Goal: Task Accomplishment & Management: Manage account settings

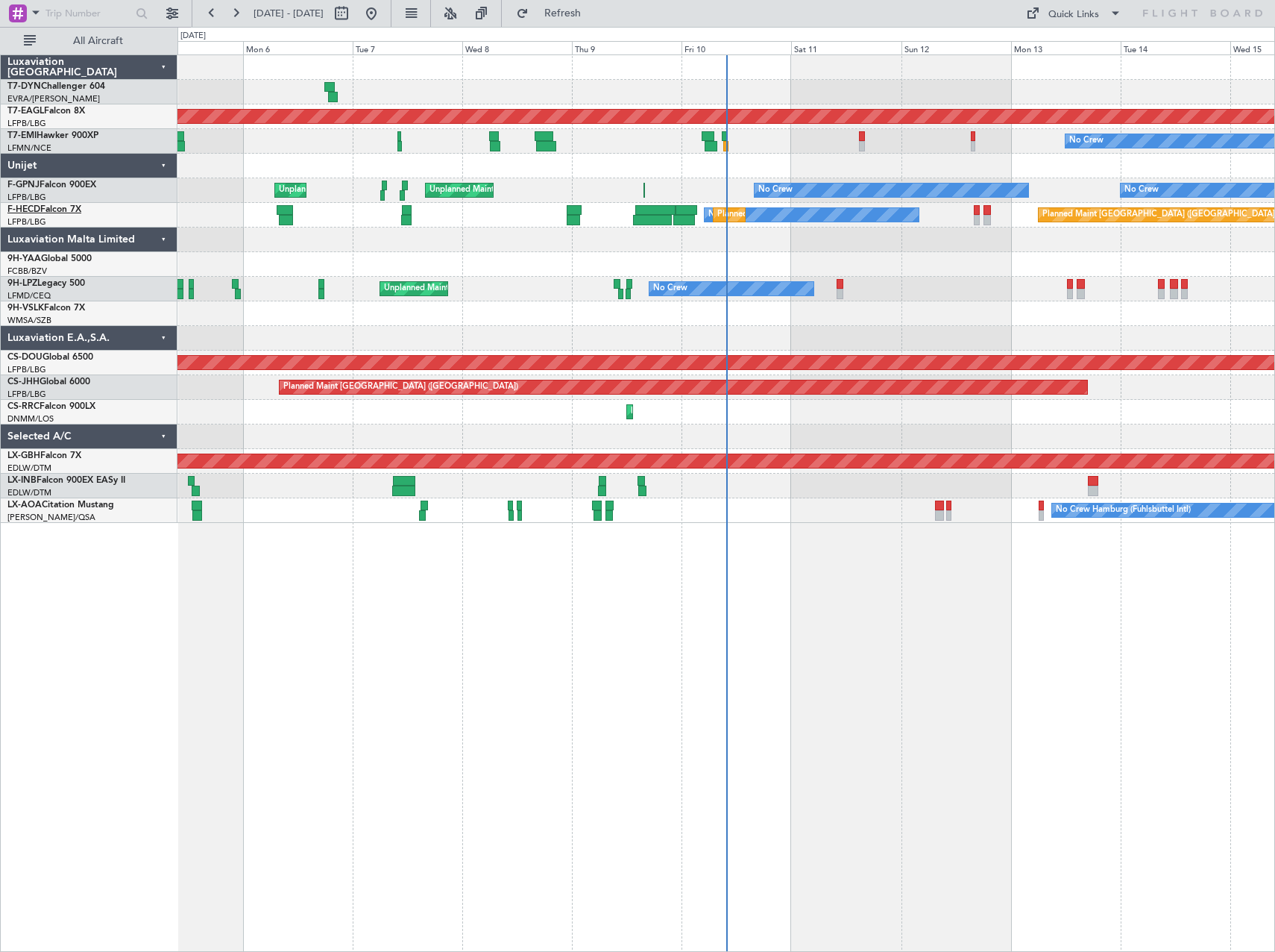
click at [52, 211] on link "F-HECD Falcon 7X" at bounding box center [45, 209] width 74 height 9
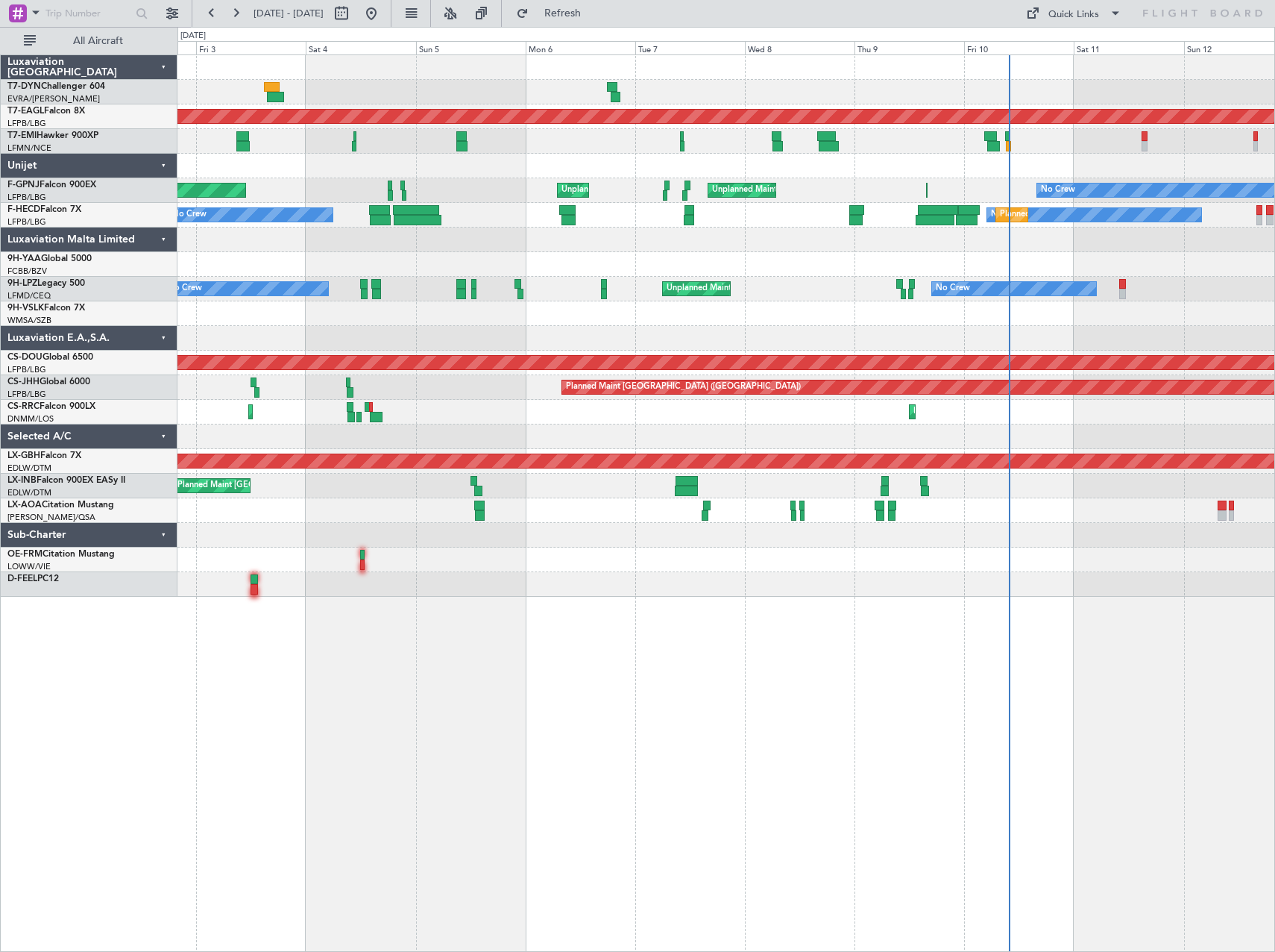
click at [493, 643] on div "Planned Maint Dubai (Al Maktoum Intl) No Crew Planned Maint Unplanned Maint [GE…" at bounding box center [726, 503] width 1097 height 897
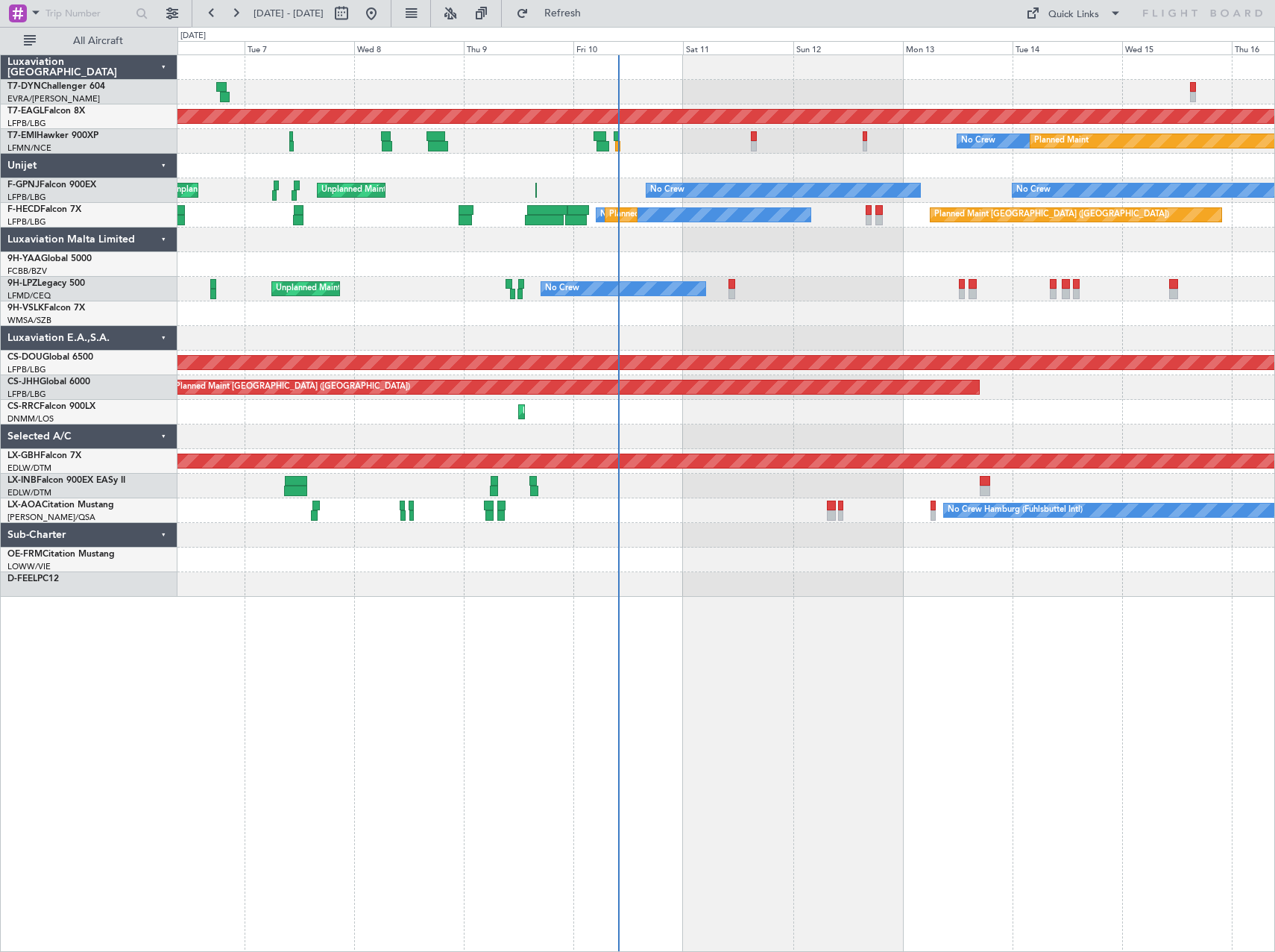
click at [529, 666] on div "Planned Maint Dubai (Al Maktoum Intl) No Crew Planned Maint Unplanned Maint [GE…" at bounding box center [726, 503] width 1097 height 897
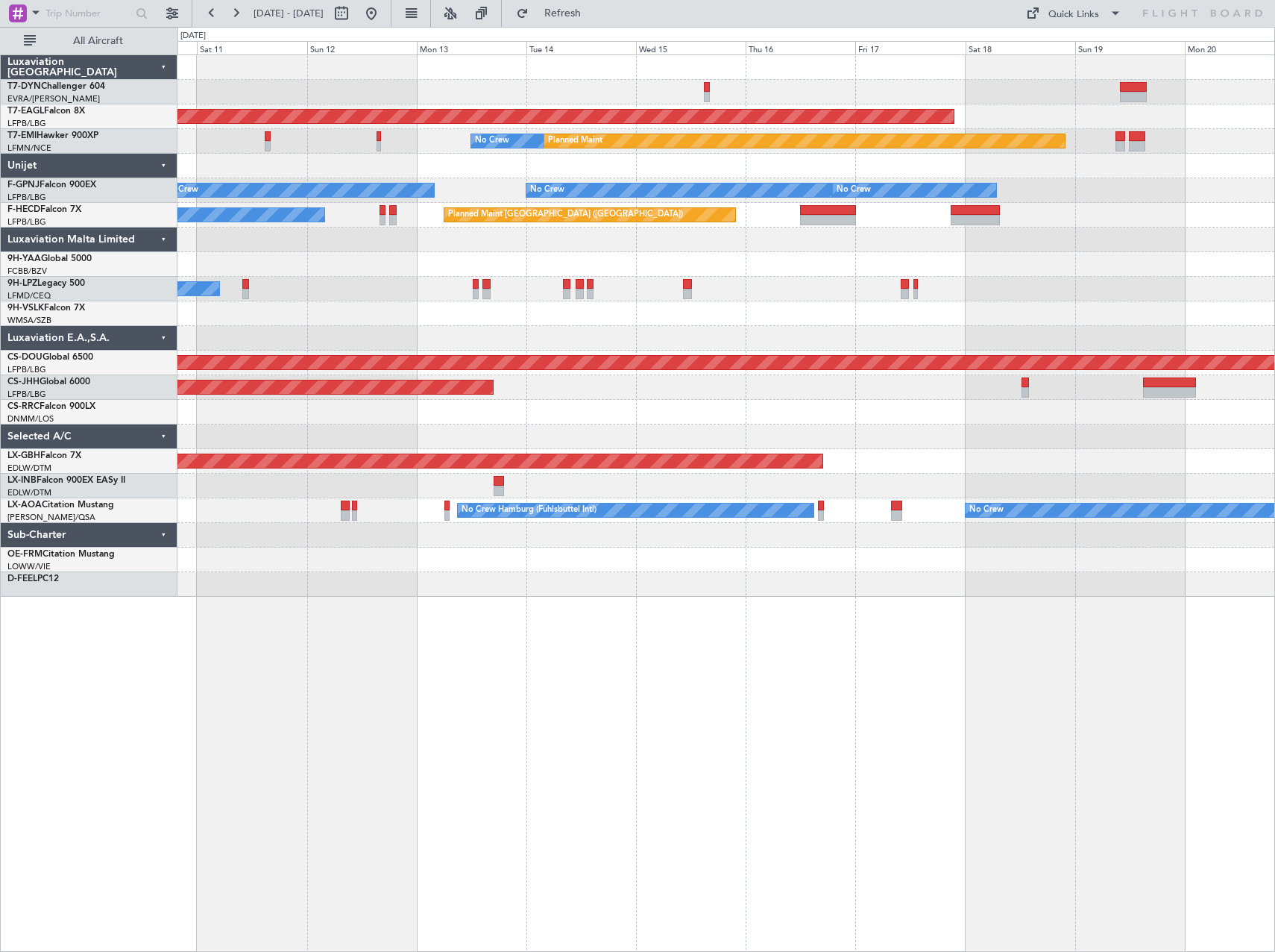
click at [514, 686] on div "Planned Maint Dubai (Al Maktoum Intl) No Crew Planned Maint No Crew No Crew No …" at bounding box center [726, 503] width 1097 height 897
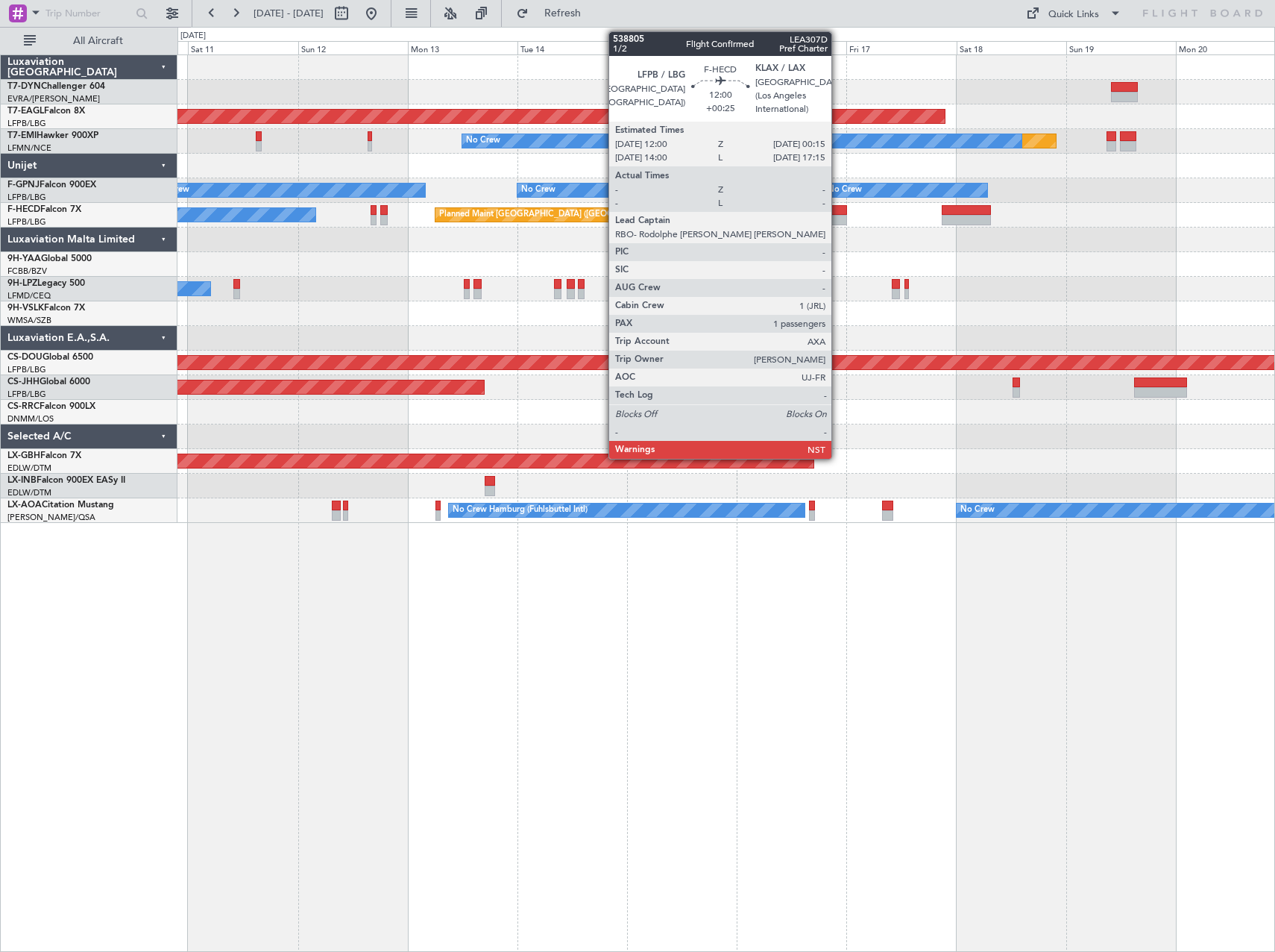
click at [838, 215] on div at bounding box center [819, 220] width 57 height 11
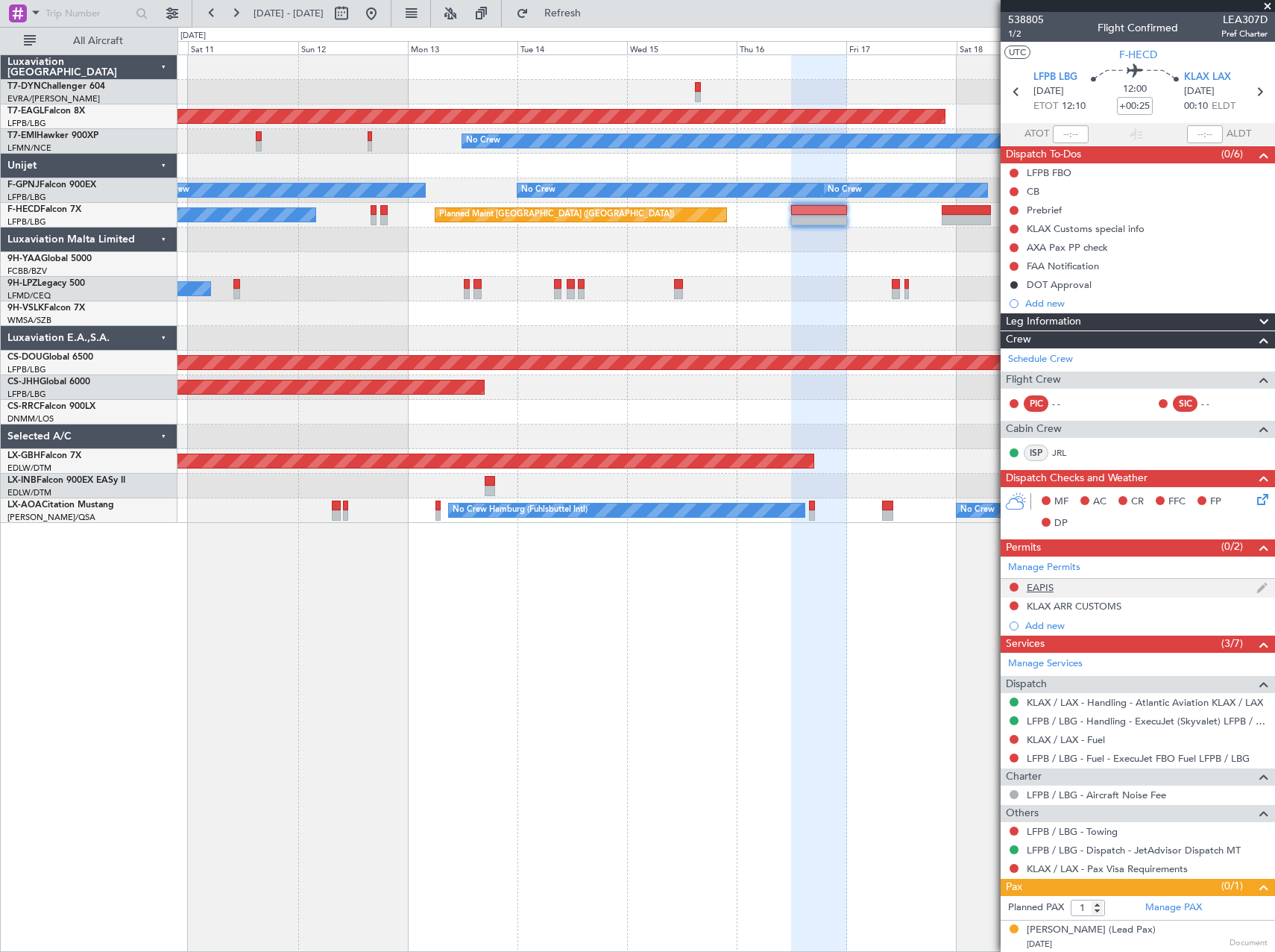
scroll to position [2, 0]
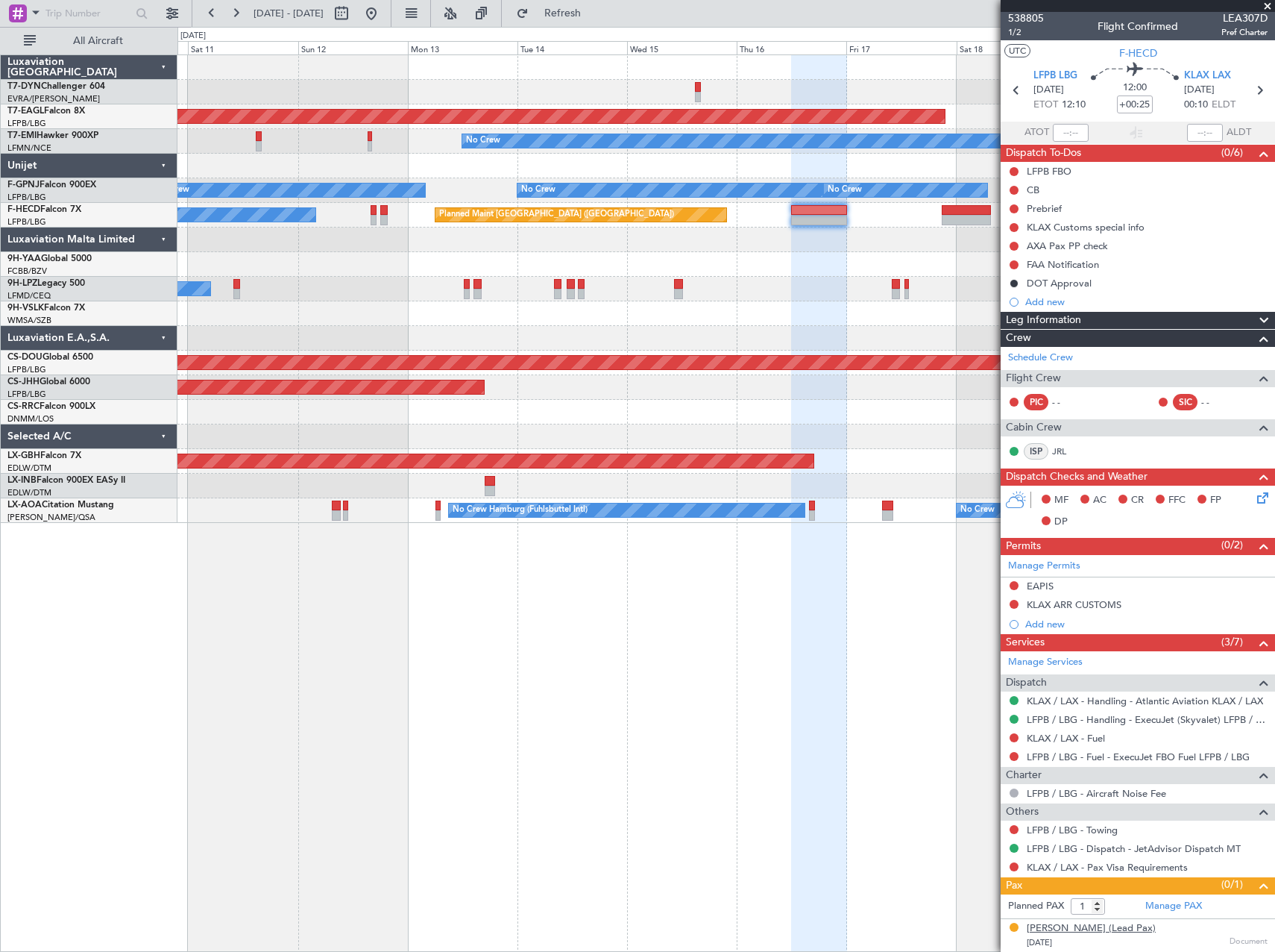
click at [1127, 931] on div "[PERSON_NAME] (Lead Pax)" at bounding box center [1091, 928] width 129 height 15
click at [1117, 924] on div "[PERSON_NAME] (Lead Pax)" at bounding box center [1091, 928] width 129 height 15
click at [1083, 927] on div "[PERSON_NAME] (Lead Pax)" at bounding box center [1091, 928] width 129 height 15
click at [1055, 927] on div "[PERSON_NAME] (Lead Pax)" at bounding box center [1091, 928] width 129 height 15
click at [1076, 926] on div "[PERSON_NAME] (Lead Pax)" at bounding box center [1091, 928] width 129 height 15
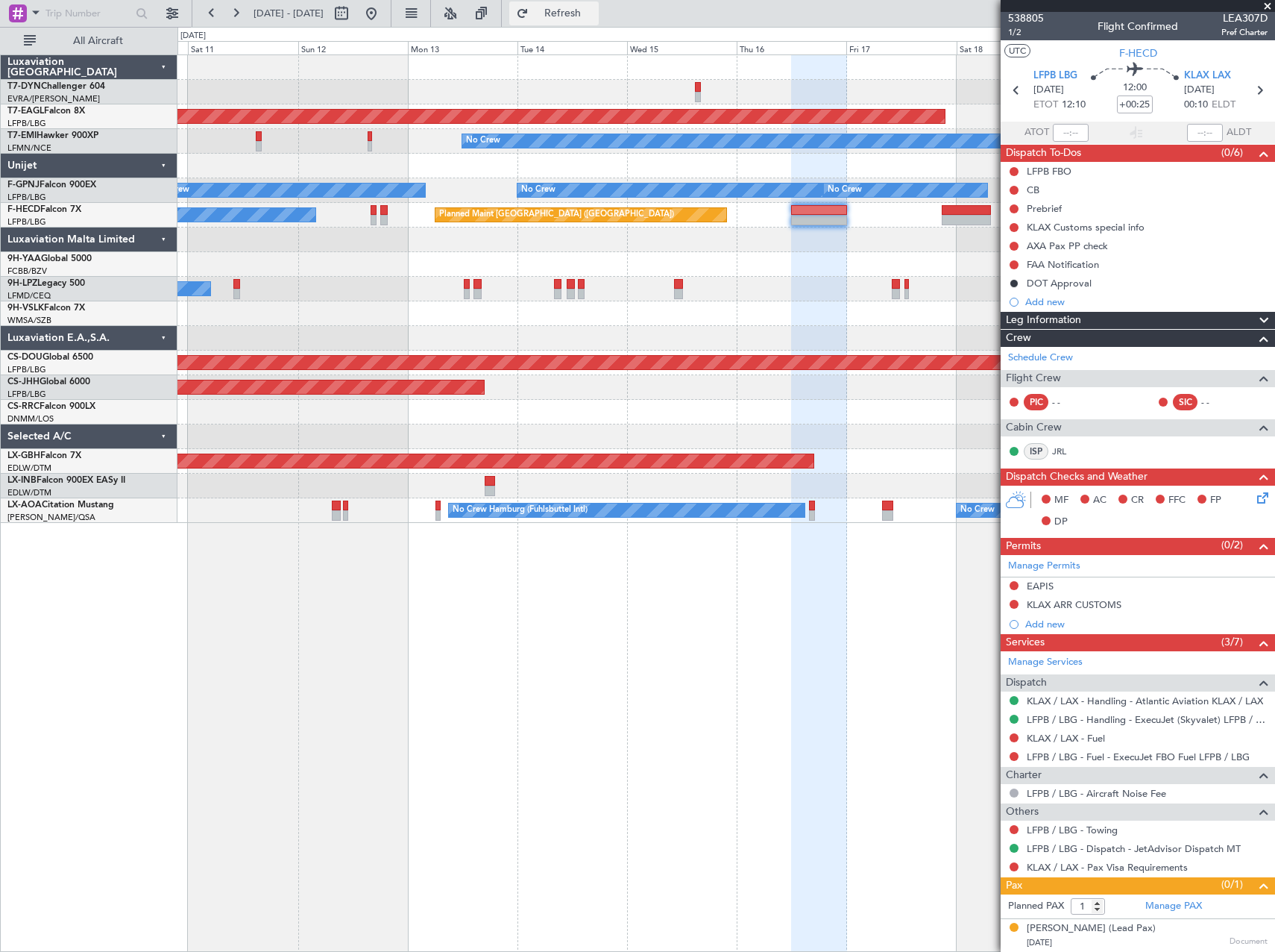
click at [599, 18] on button "Refresh" at bounding box center [554, 13] width 89 height 24
click at [1165, 911] on link "Manage PAX" at bounding box center [1173, 906] width 57 height 15
click at [1028, 21] on span "538805" at bounding box center [1026, 18] width 36 height 15
click at [1172, 897] on div "Manage PAX" at bounding box center [1207, 906] width 137 height 24
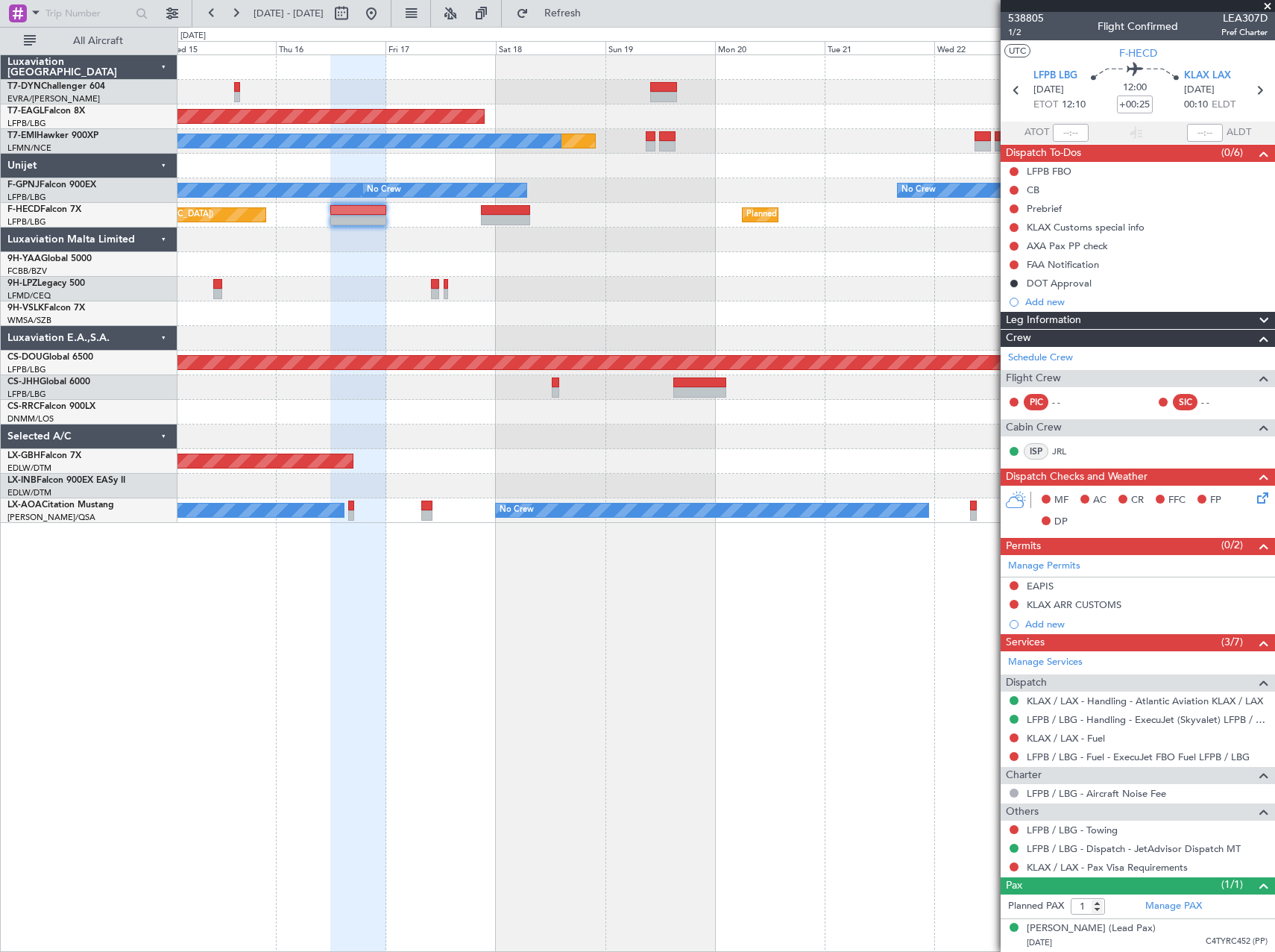
click at [38, 661] on div "Planned Maint Dubai (Al Maktoum Intl) Planned Maint No Crew No Crew No Crew No …" at bounding box center [637, 489] width 1275 height 925
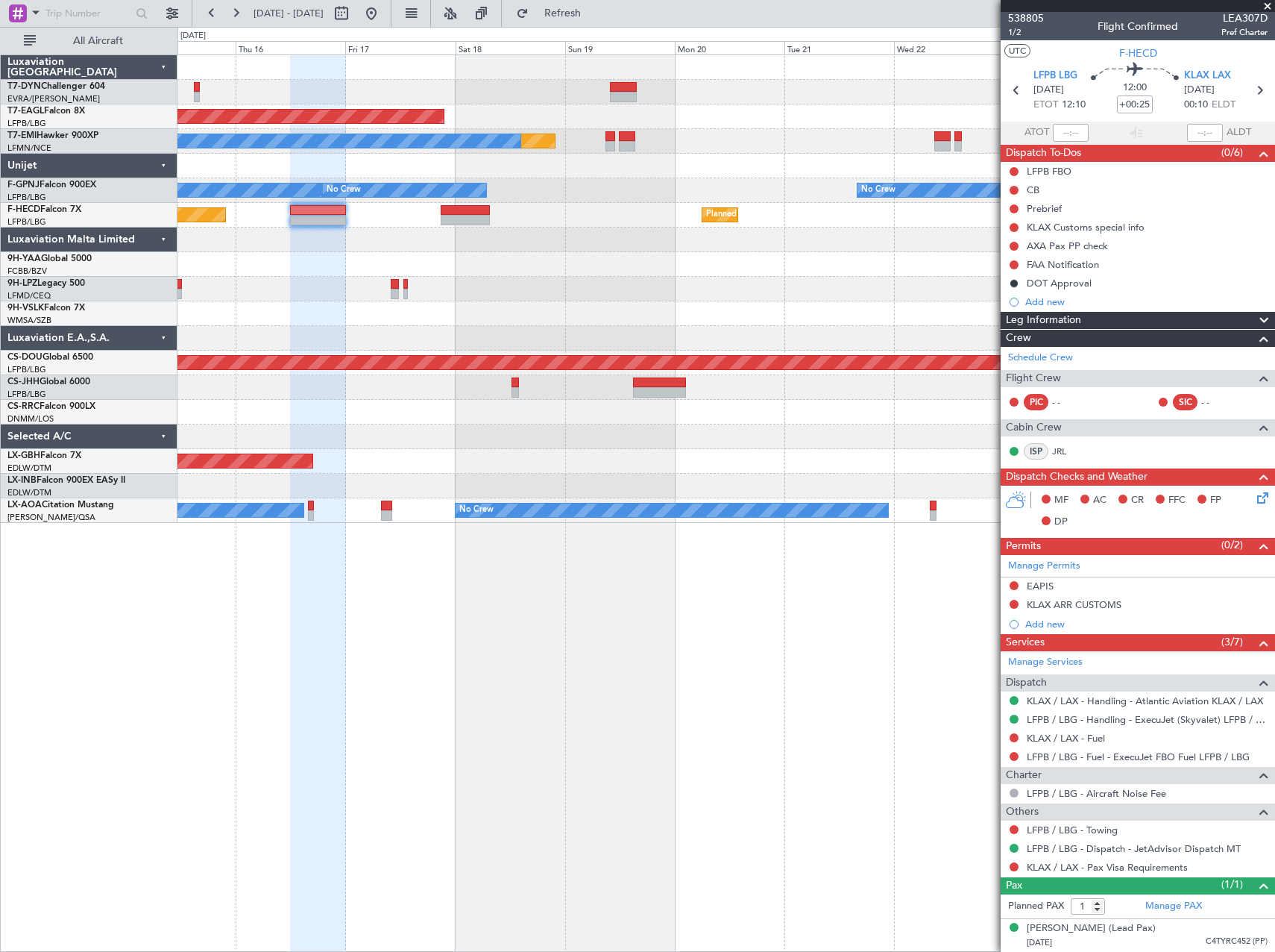
click at [659, 653] on div "Planned Maint Dubai (Al Maktoum Intl) Planned Maint No Crew No Crew No Crew No …" at bounding box center [726, 503] width 1097 height 897
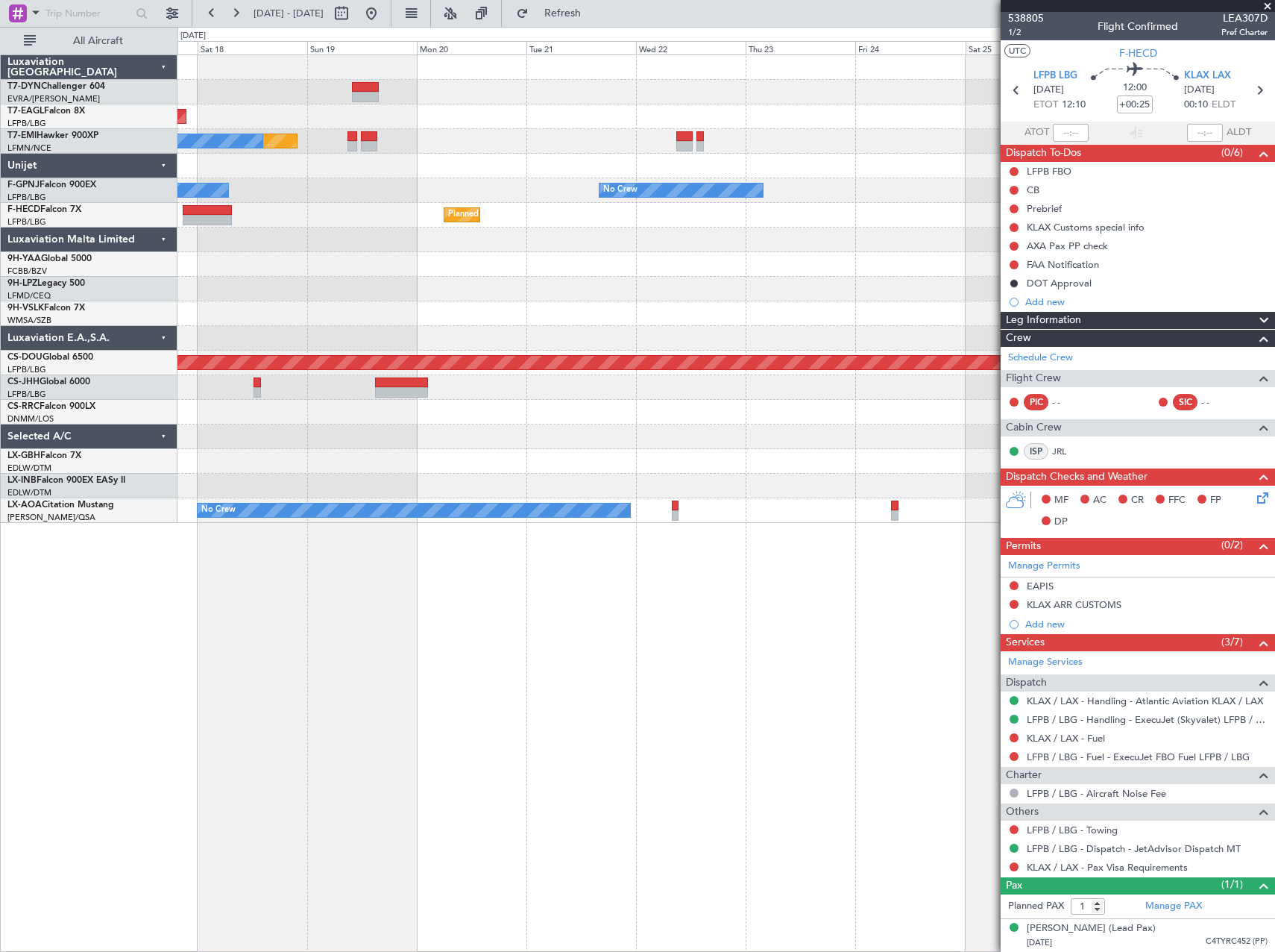
click at [615, 556] on div "Planned Maint Dubai (Al Maktoum Intl) Planned Maint No Crew No Crew No Crew Pla…" at bounding box center [726, 503] width 1097 height 897
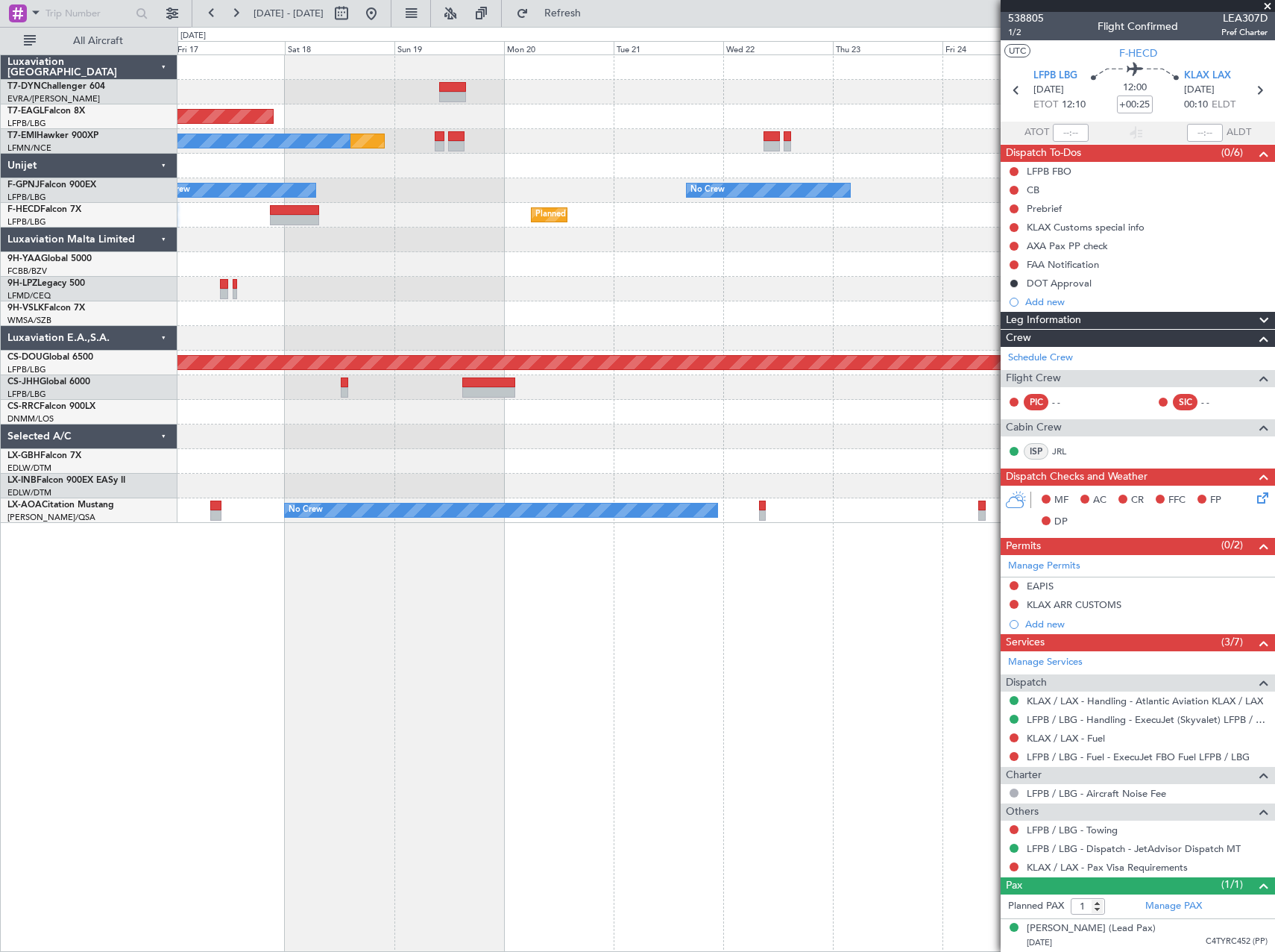
click at [689, 377] on div at bounding box center [726, 387] width 1096 height 25
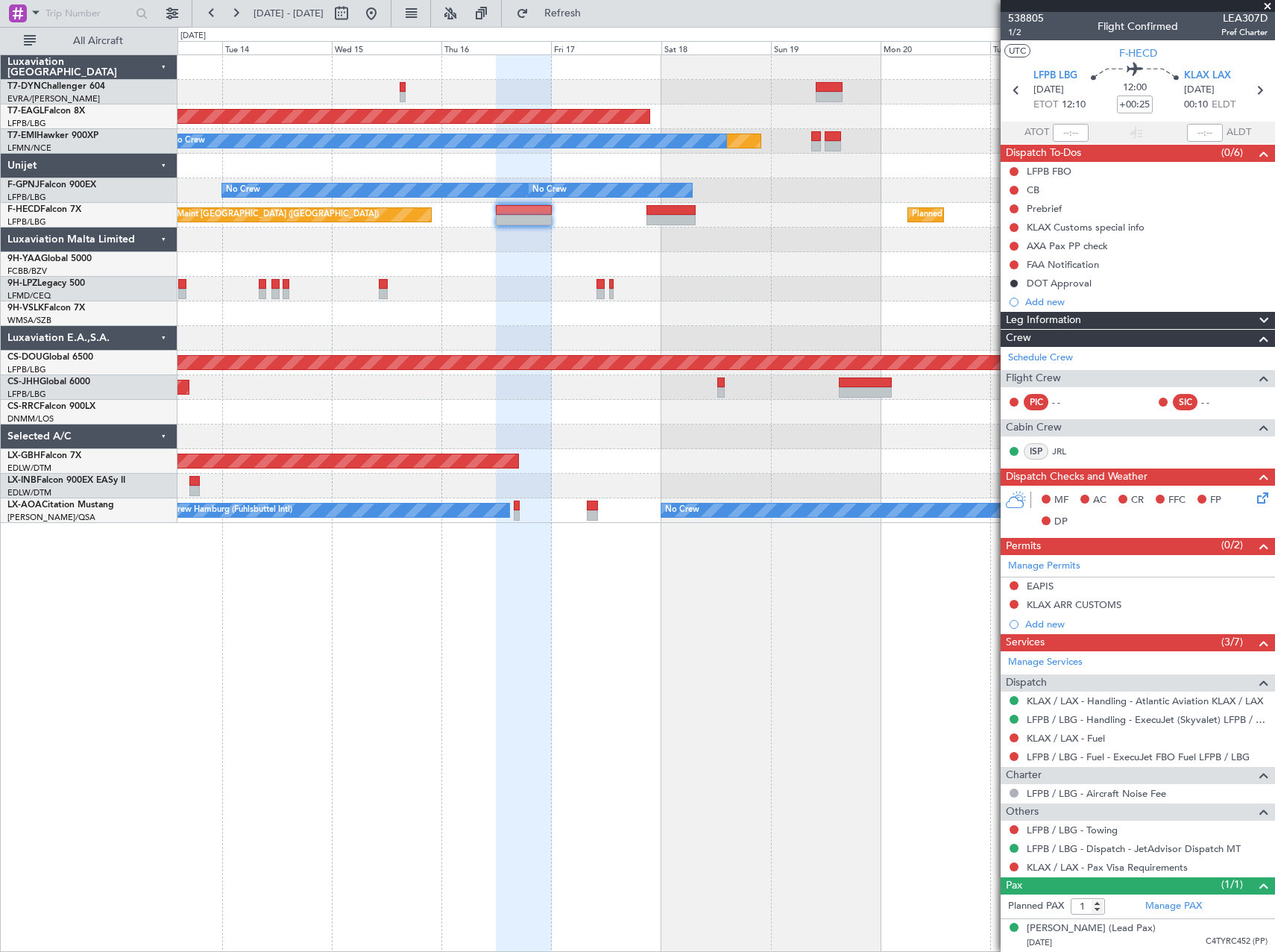
click at [689, 373] on div "Planned Maint London ([GEOGRAPHIC_DATA])" at bounding box center [726, 362] width 1096 height 25
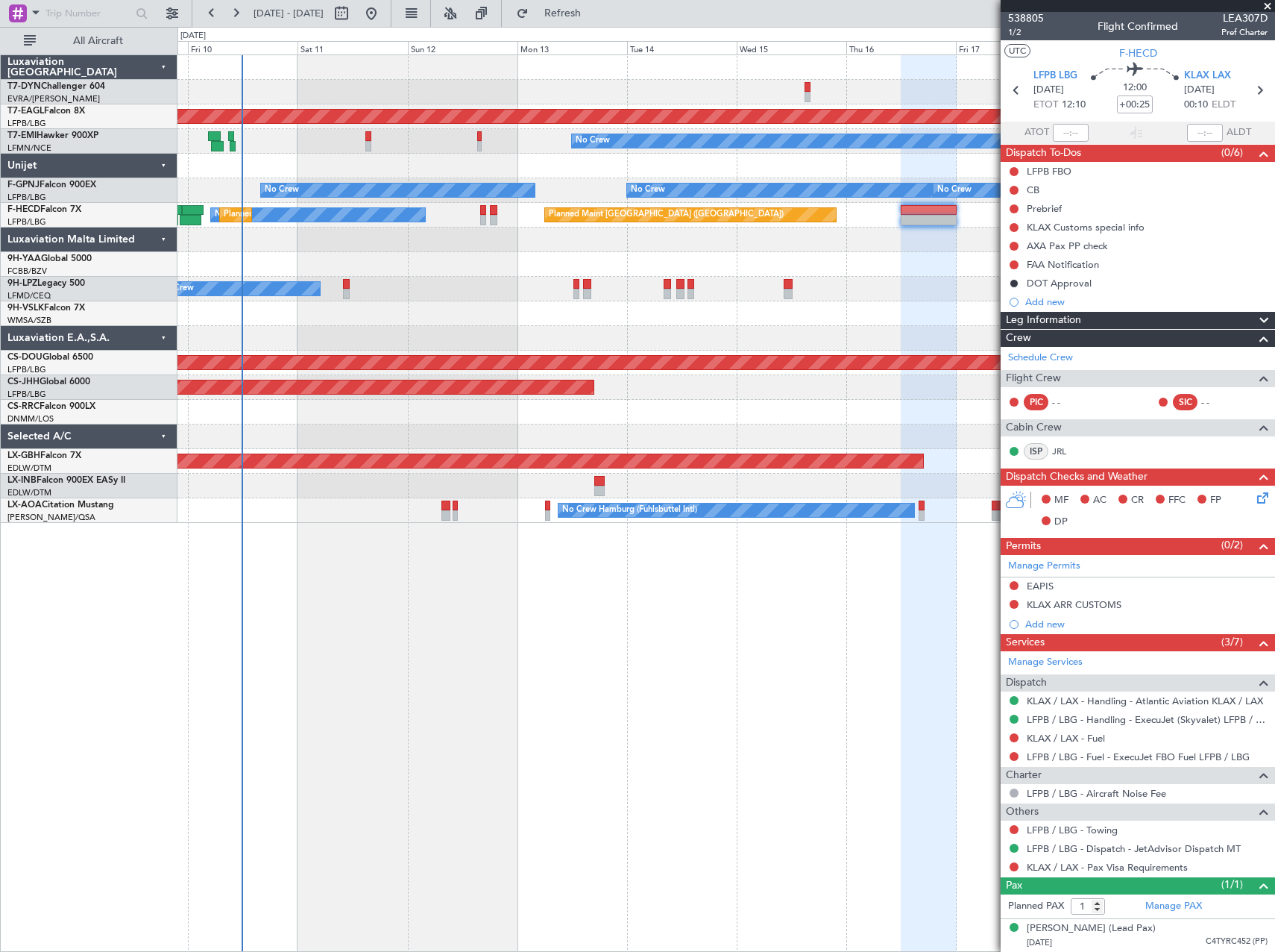
click at [789, 399] on div "Planned Maint Dubai (Al Maktoum Intl) Planned Maint No Crew No Crew No Crew No …" at bounding box center [726, 289] width 1096 height 468
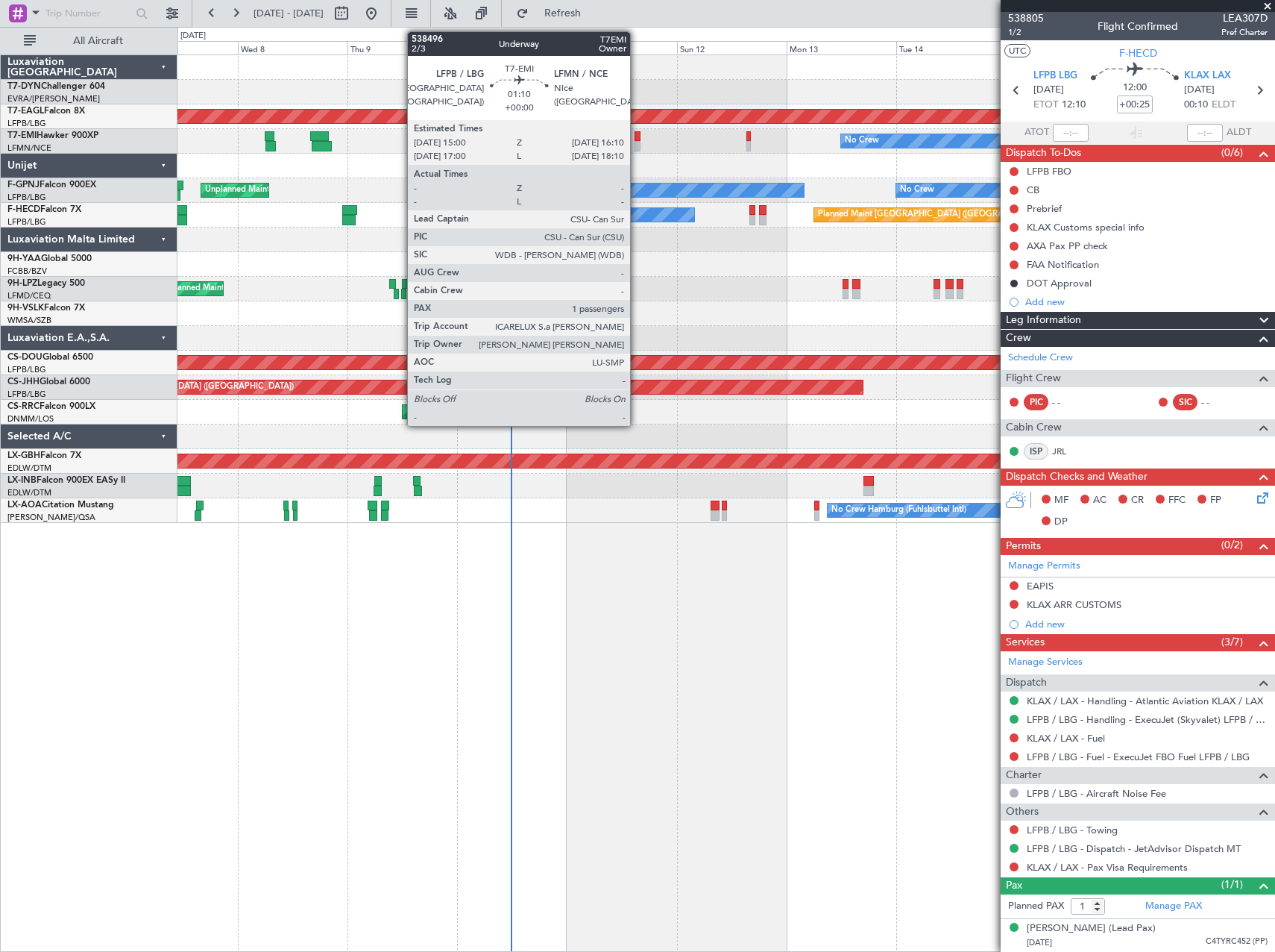
click at [637, 139] on div at bounding box center [638, 137] width 6 height 11
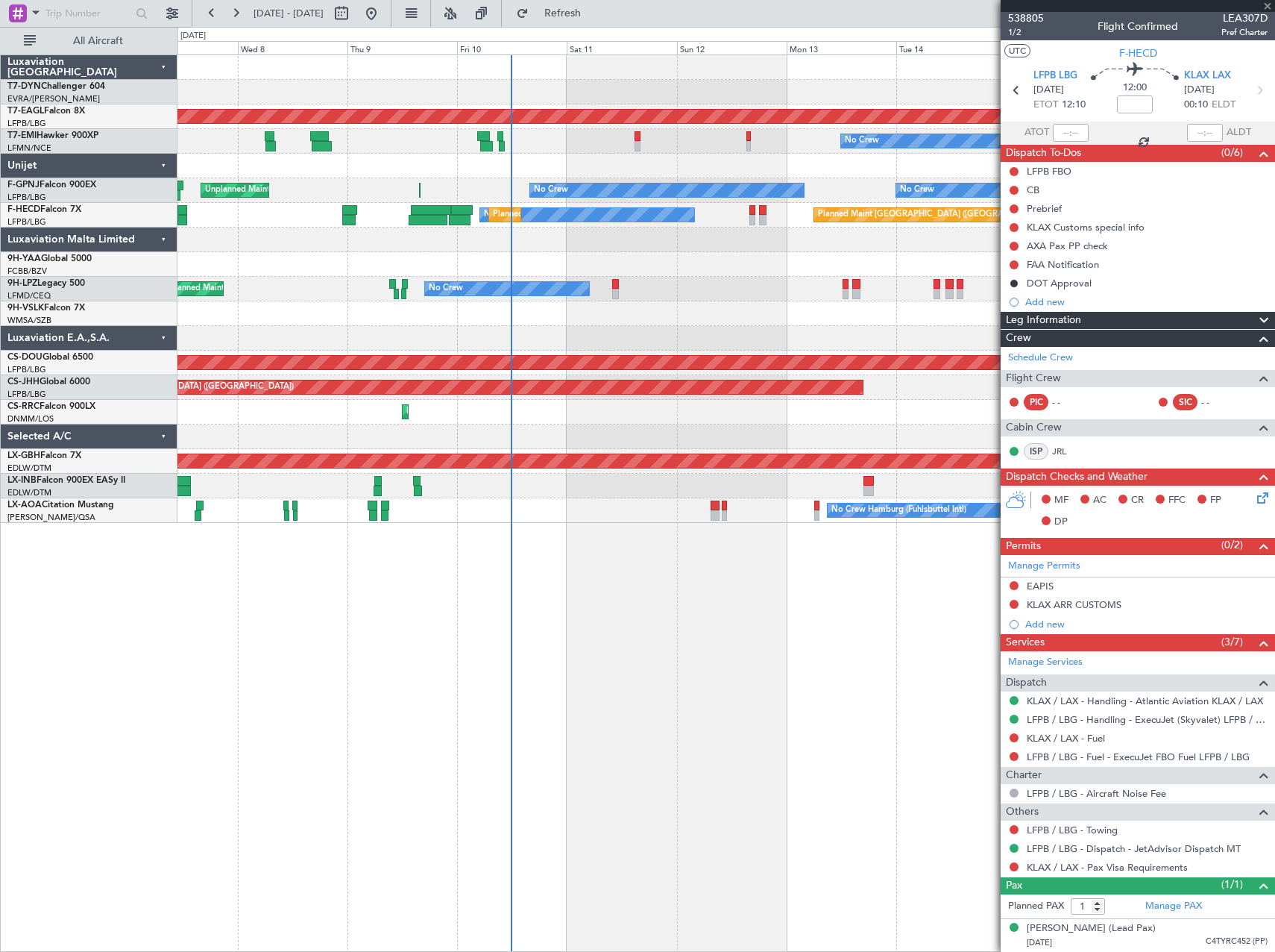
scroll to position [0, 0]
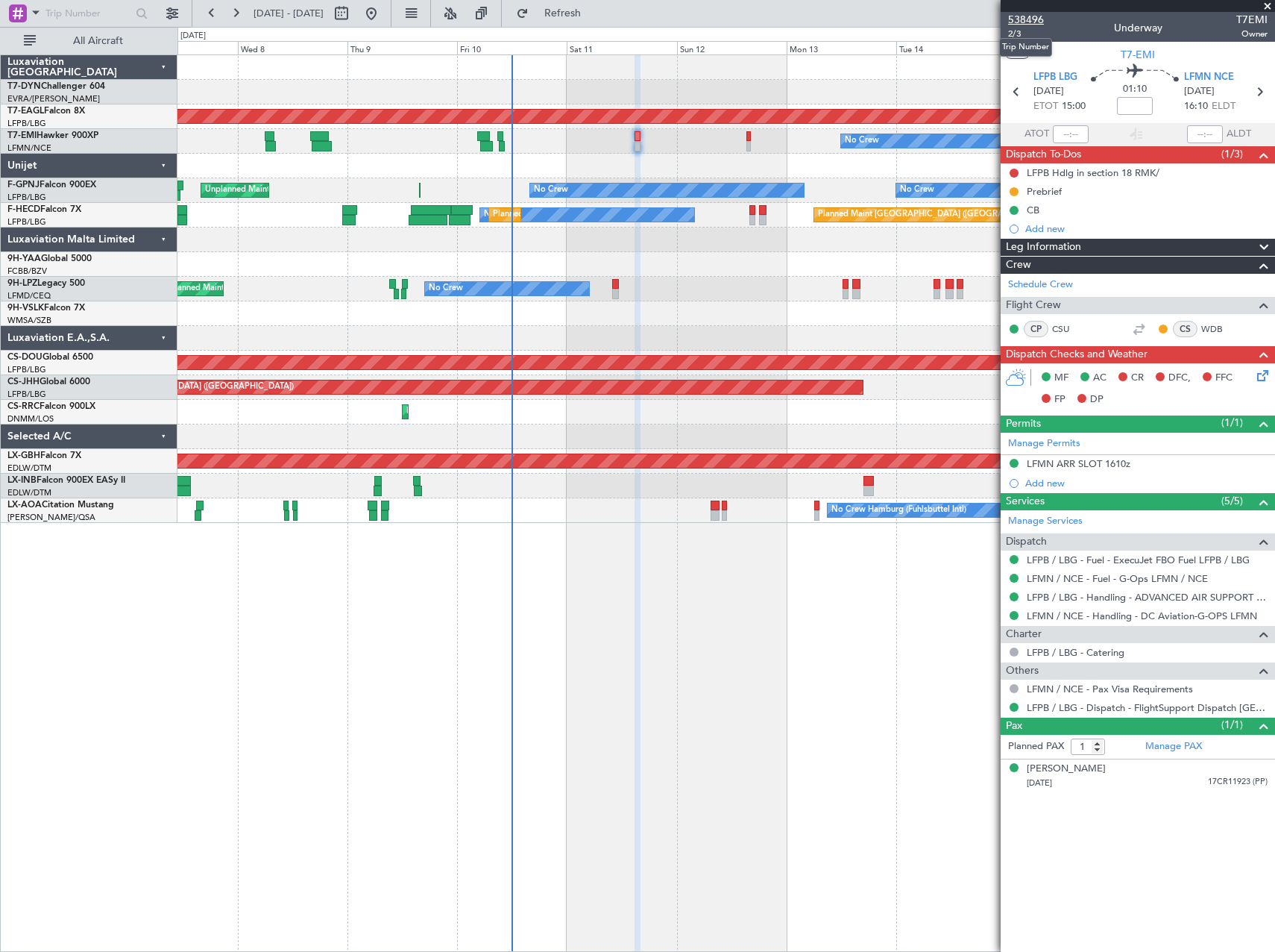
click at [1030, 12] on span "538496" at bounding box center [1026, 20] width 36 height 15
click at [1015, 29] on mat-tooltip-component "Trip Number" at bounding box center [1026, 47] width 74 height 39
click at [1013, 33] on mat-tooltip-component "Trip Number" at bounding box center [1026, 47] width 74 height 39
click at [1016, 33] on span "2/3" at bounding box center [1026, 34] width 36 height 12
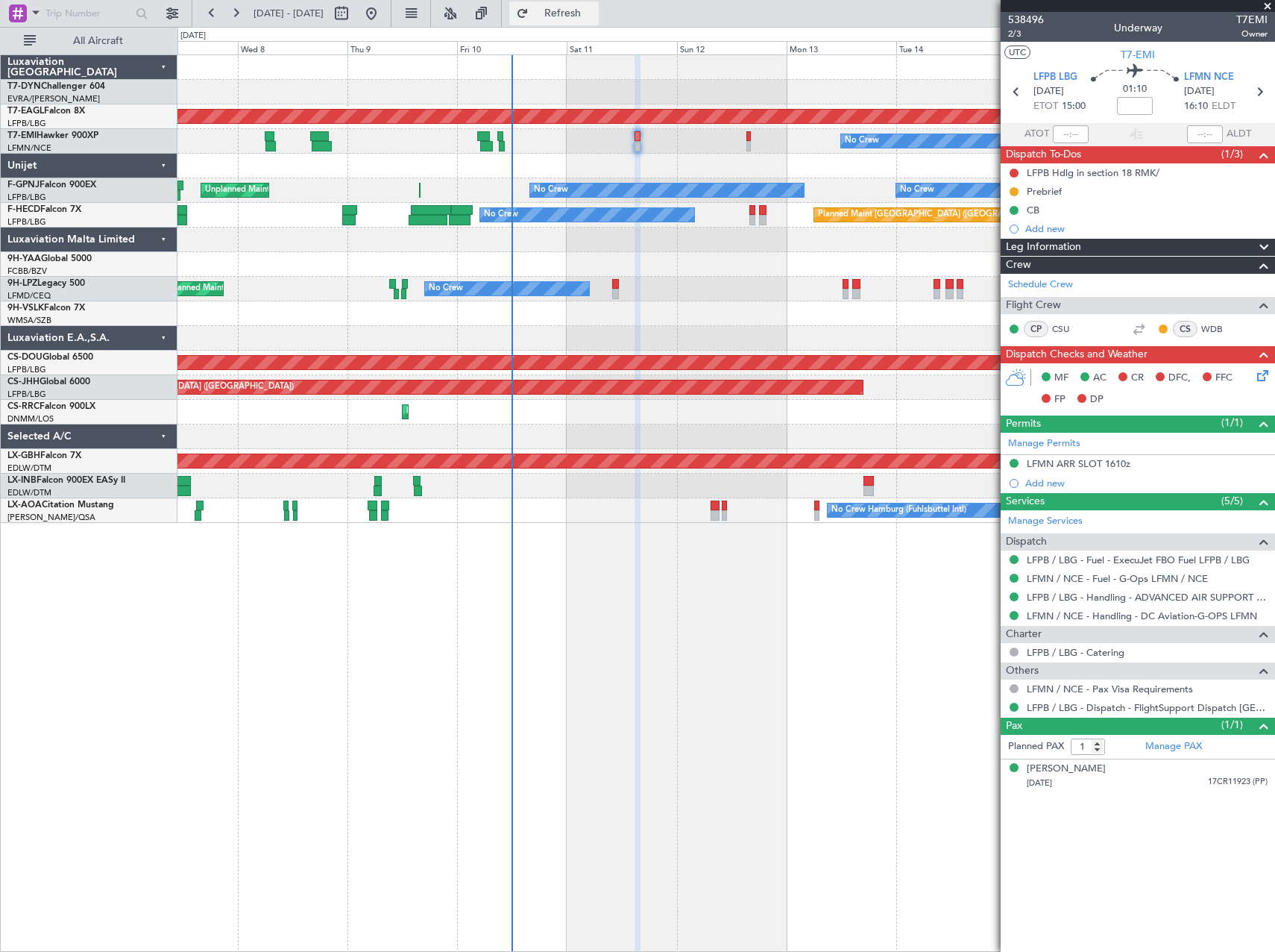
click at [594, 17] on span "Refresh" at bounding box center [562, 14] width 62 height 11
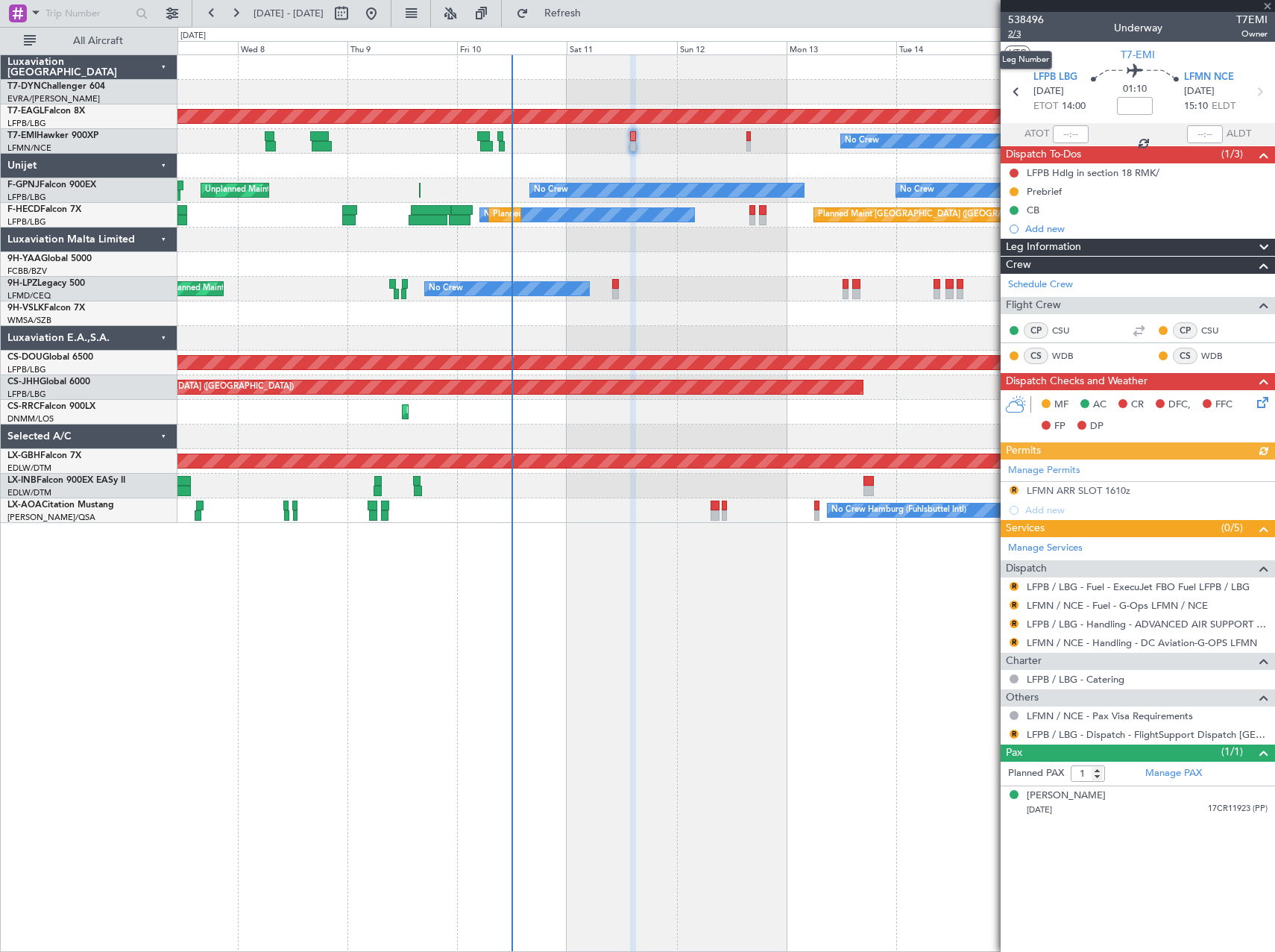
click at [1021, 34] on span "2/3" at bounding box center [1026, 34] width 36 height 12
click at [1030, 20] on span "538496" at bounding box center [1026, 20] width 36 height 15
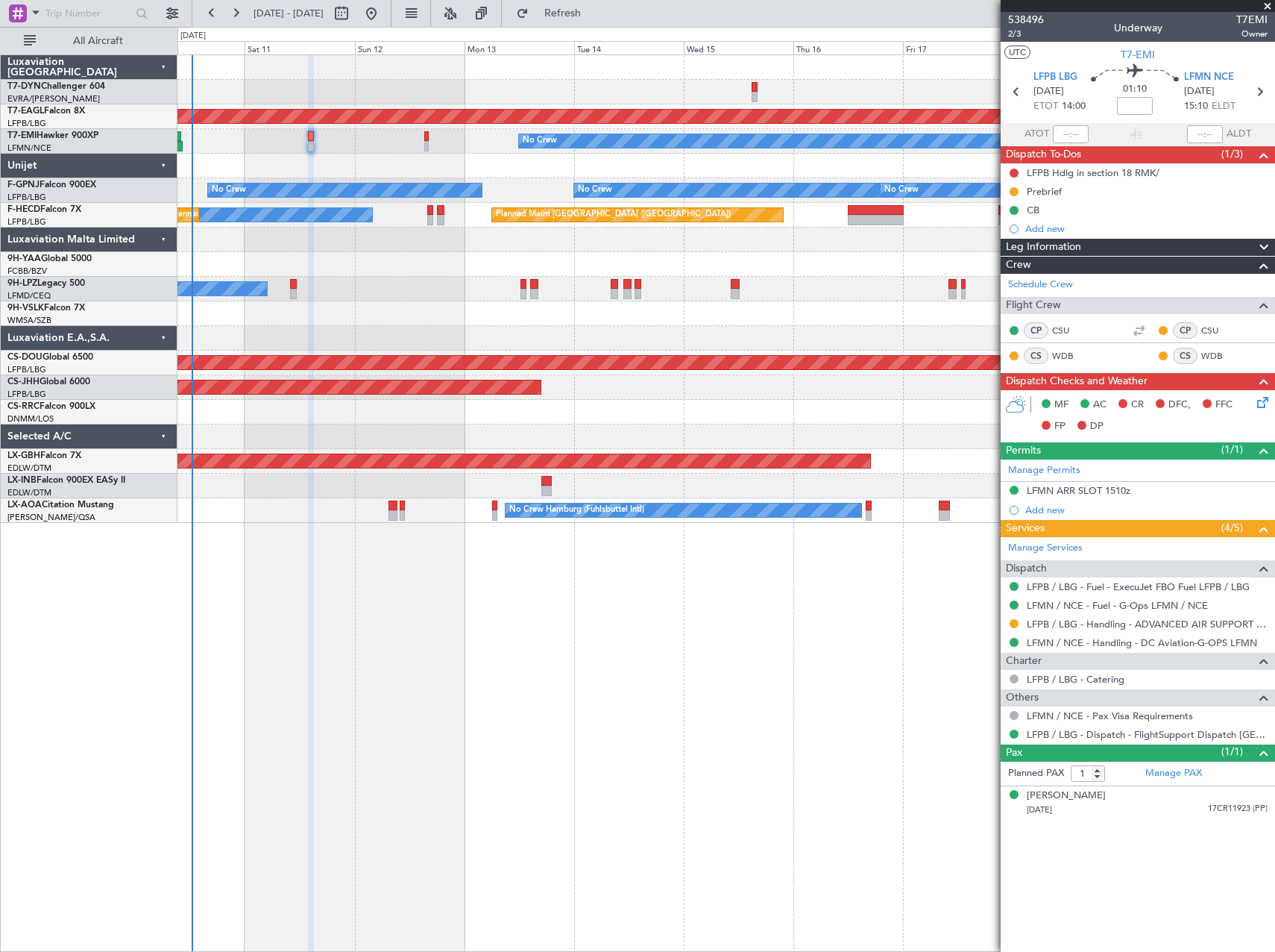
click at [308, 716] on div at bounding box center [311, 504] width 6 height 897
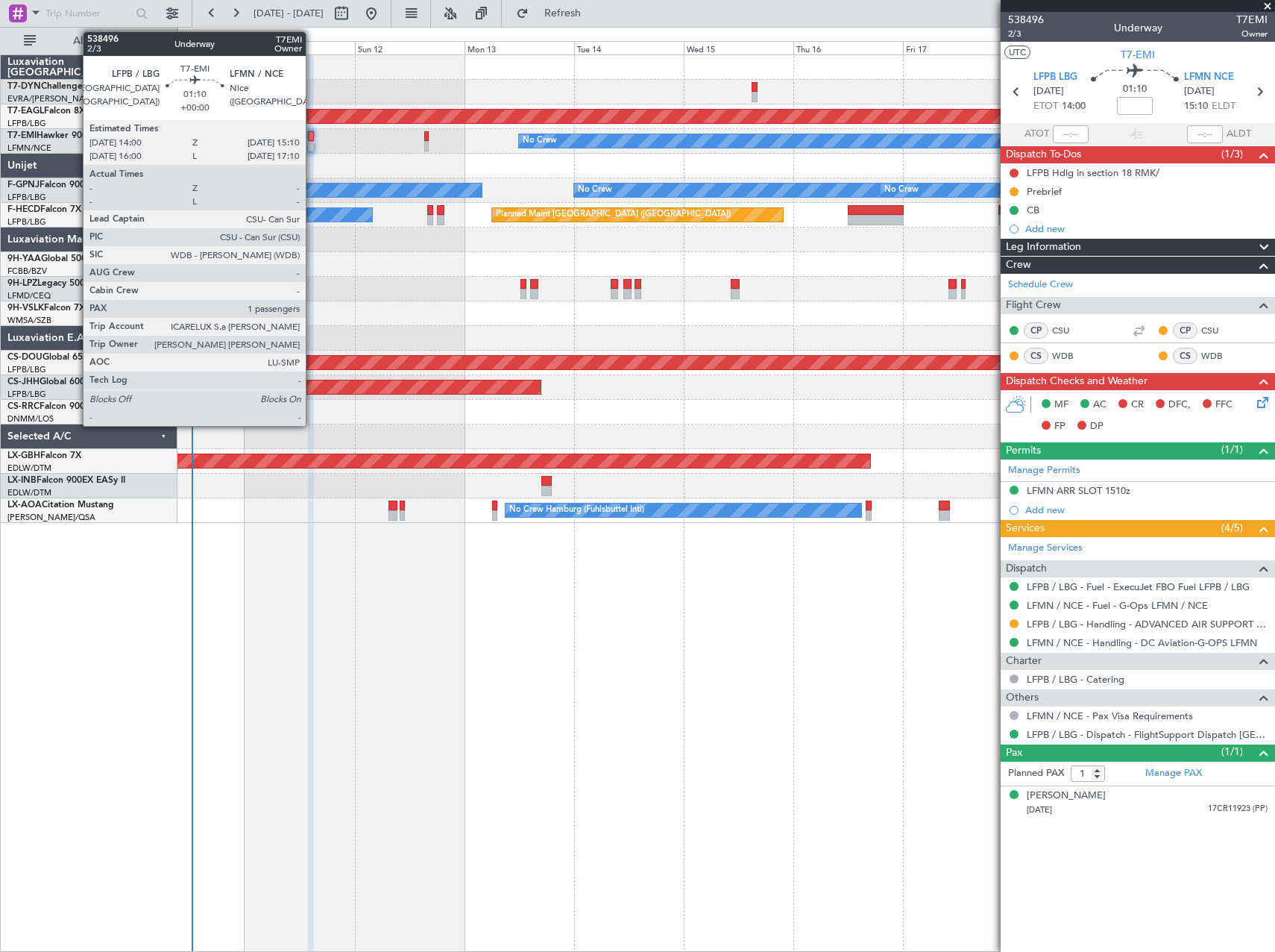
click at [312, 145] on div at bounding box center [311, 146] width 6 height 11
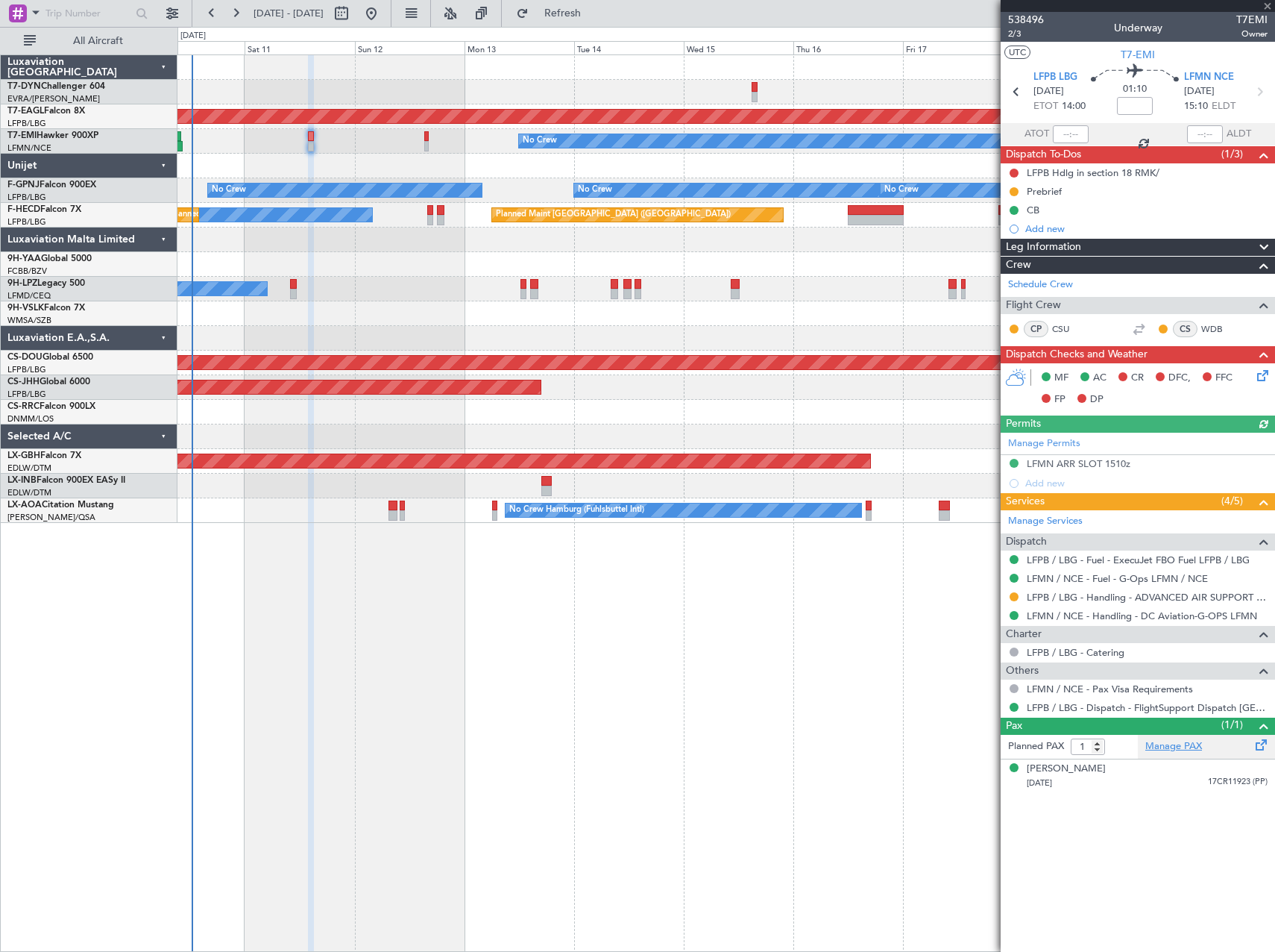
click at [1177, 744] on link "Manage PAX" at bounding box center [1173, 746] width 57 height 15
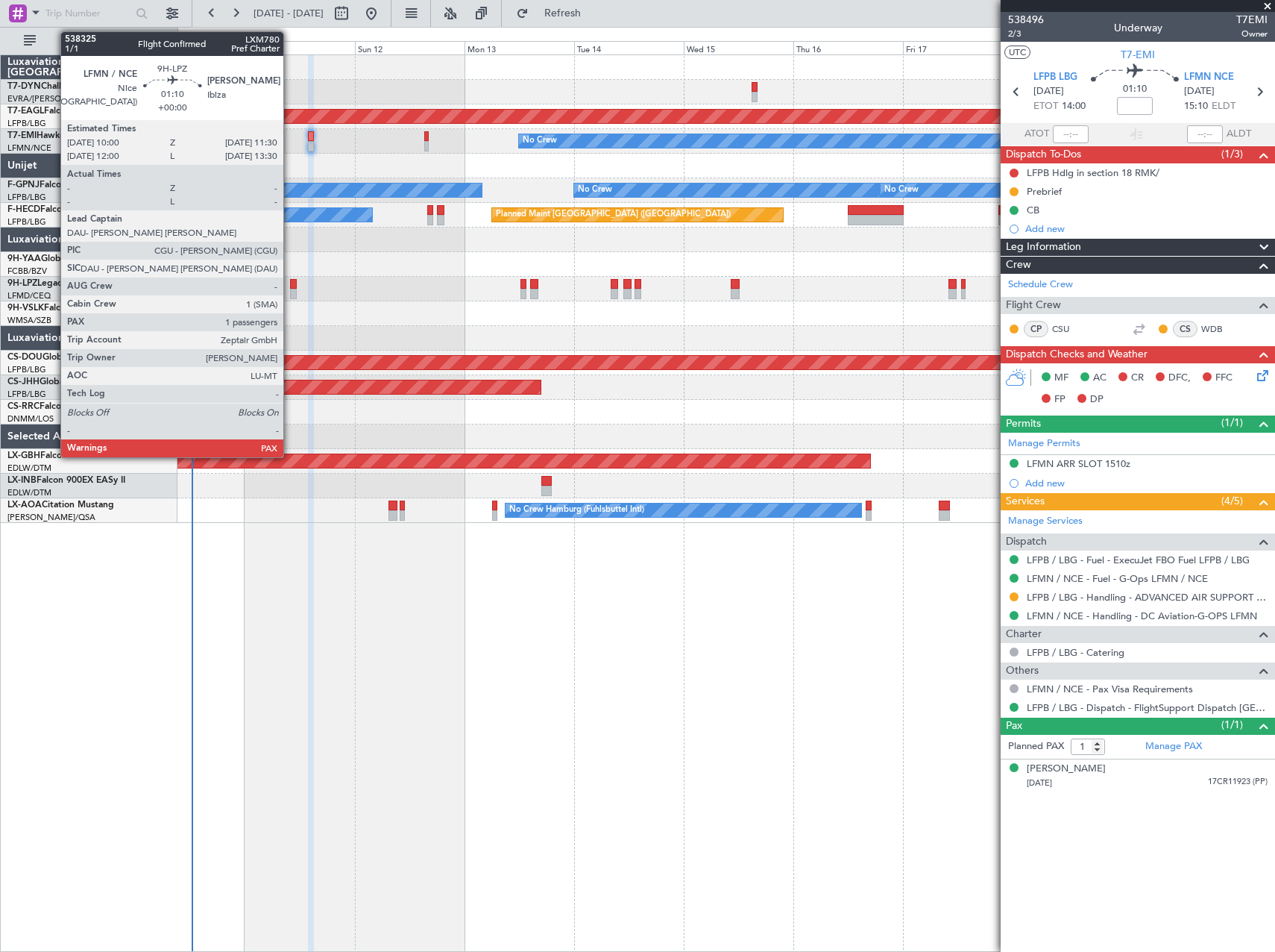
click at [290, 291] on div at bounding box center [294, 294] width 8 height 11
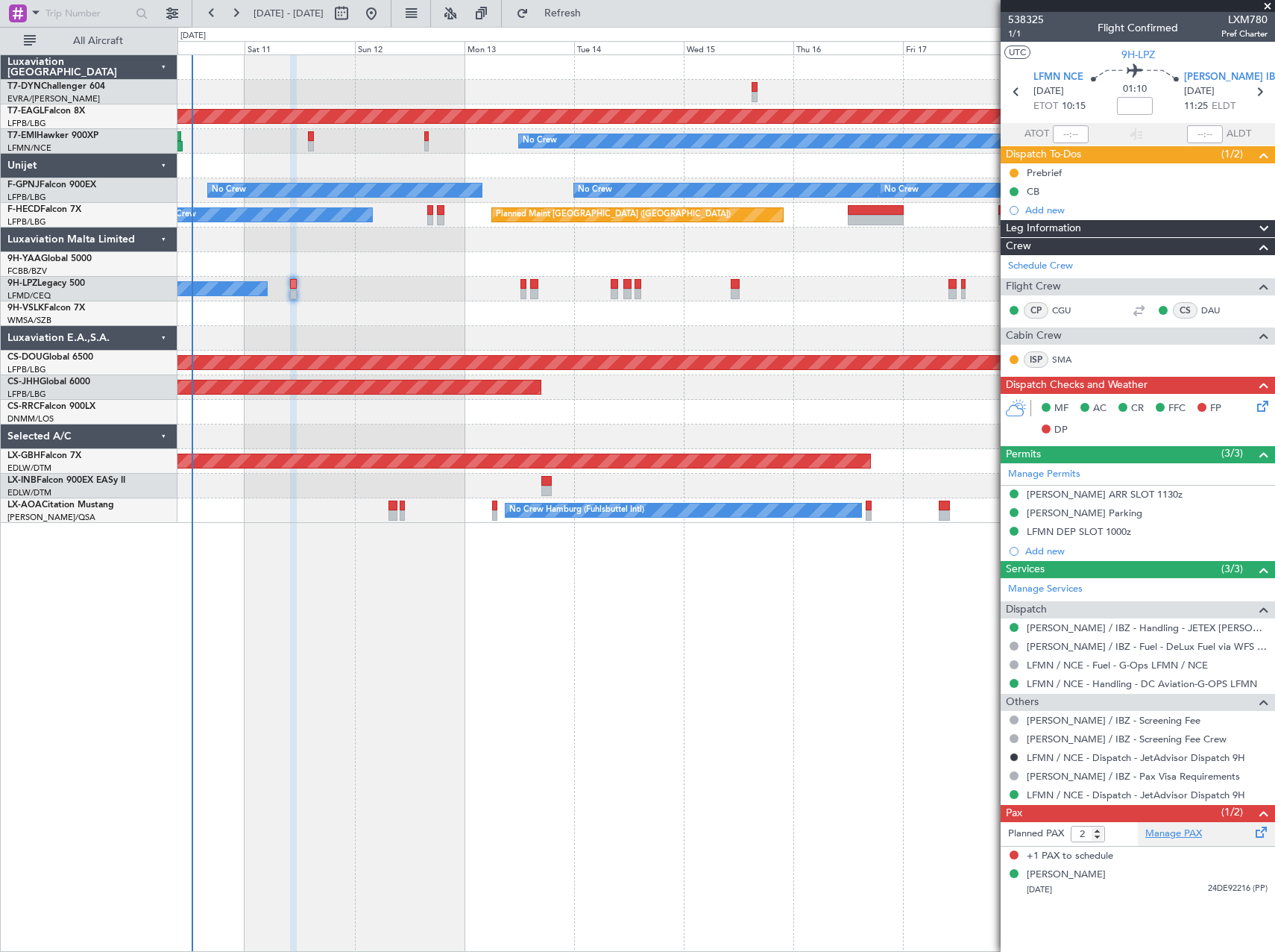
click at [1175, 838] on link "Manage PAX" at bounding box center [1173, 833] width 57 height 15
click at [1167, 833] on mat-tooltip-component "Incomplete" at bounding box center [1137, 840] width 68 height 39
click at [1188, 829] on link "Manage PAX" at bounding box center [1173, 833] width 57 height 15
click at [594, 18] on span "Refresh" at bounding box center [562, 14] width 62 height 11
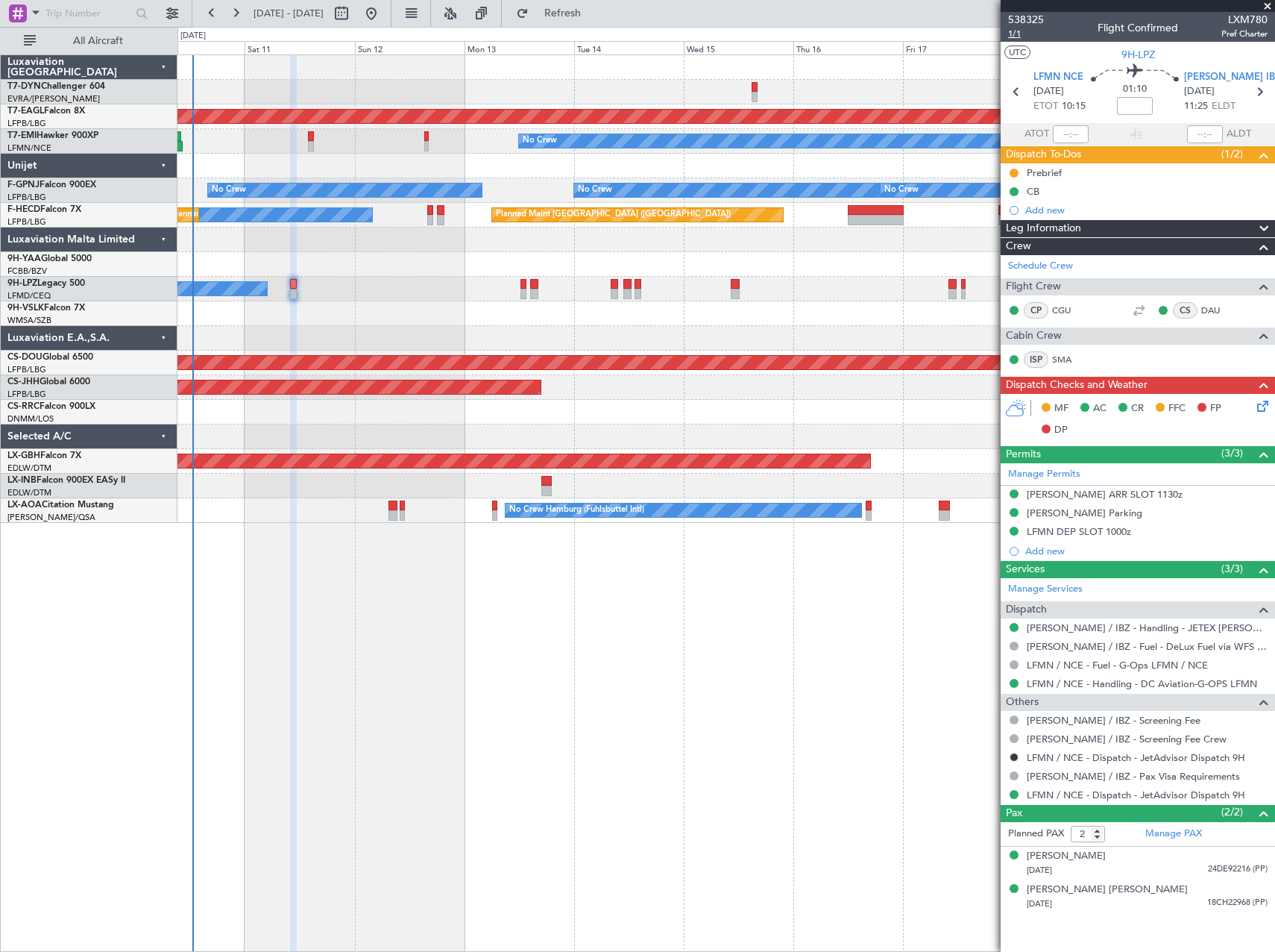
click at [1023, 35] on span "1/1" at bounding box center [1026, 34] width 36 height 12
click at [1036, 23] on span "538325" at bounding box center [1026, 20] width 36 height 15
click at [1019, 35] on span "1/1" at bounding box center [1026, 34] width 36 height 12
click at [1048, 405] on button at bounding box center [1046, 407] width 9 height 9
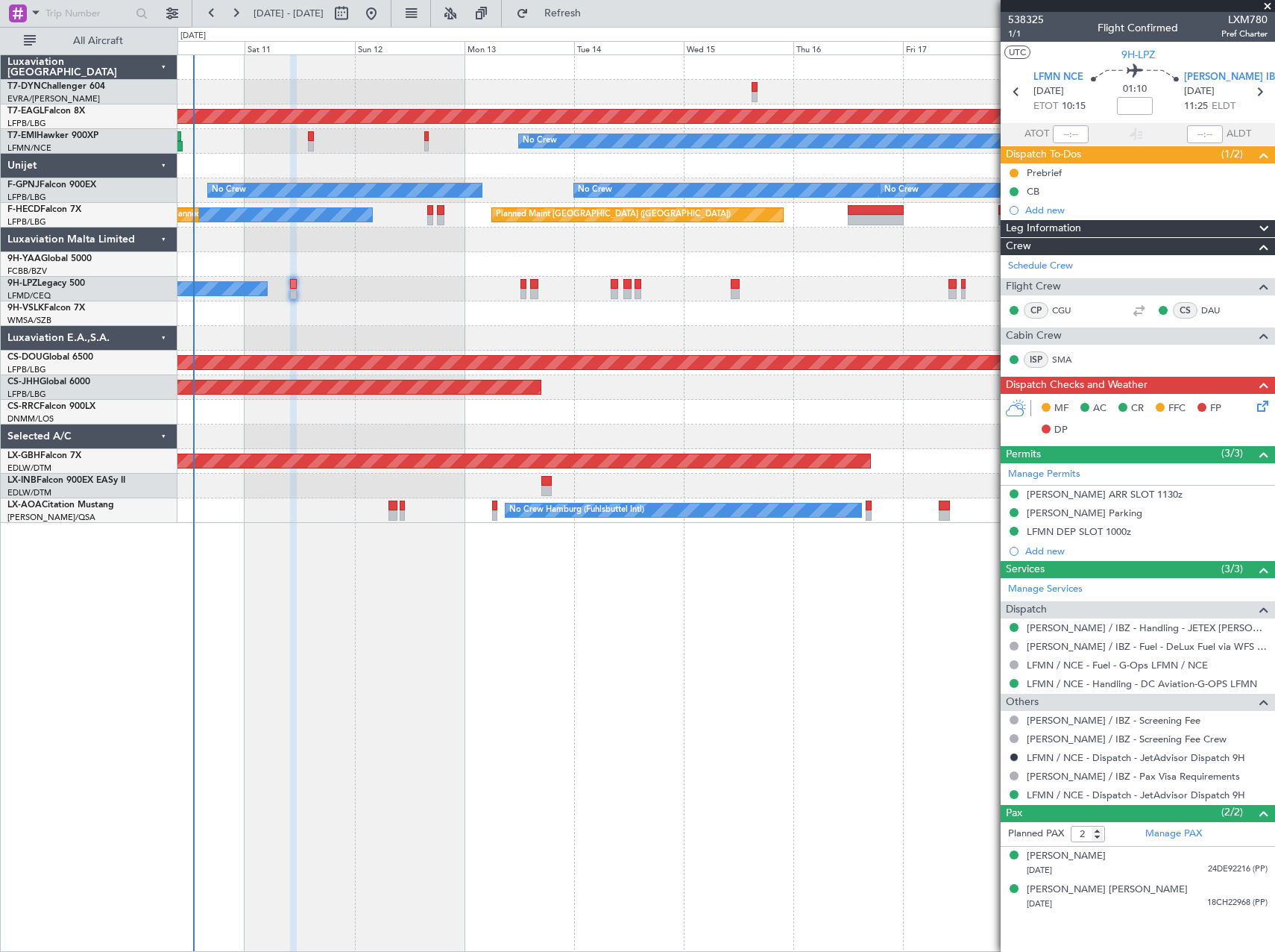
click at [1264, 403] on icon at bounding box center [1260, 404] width 12 height 12
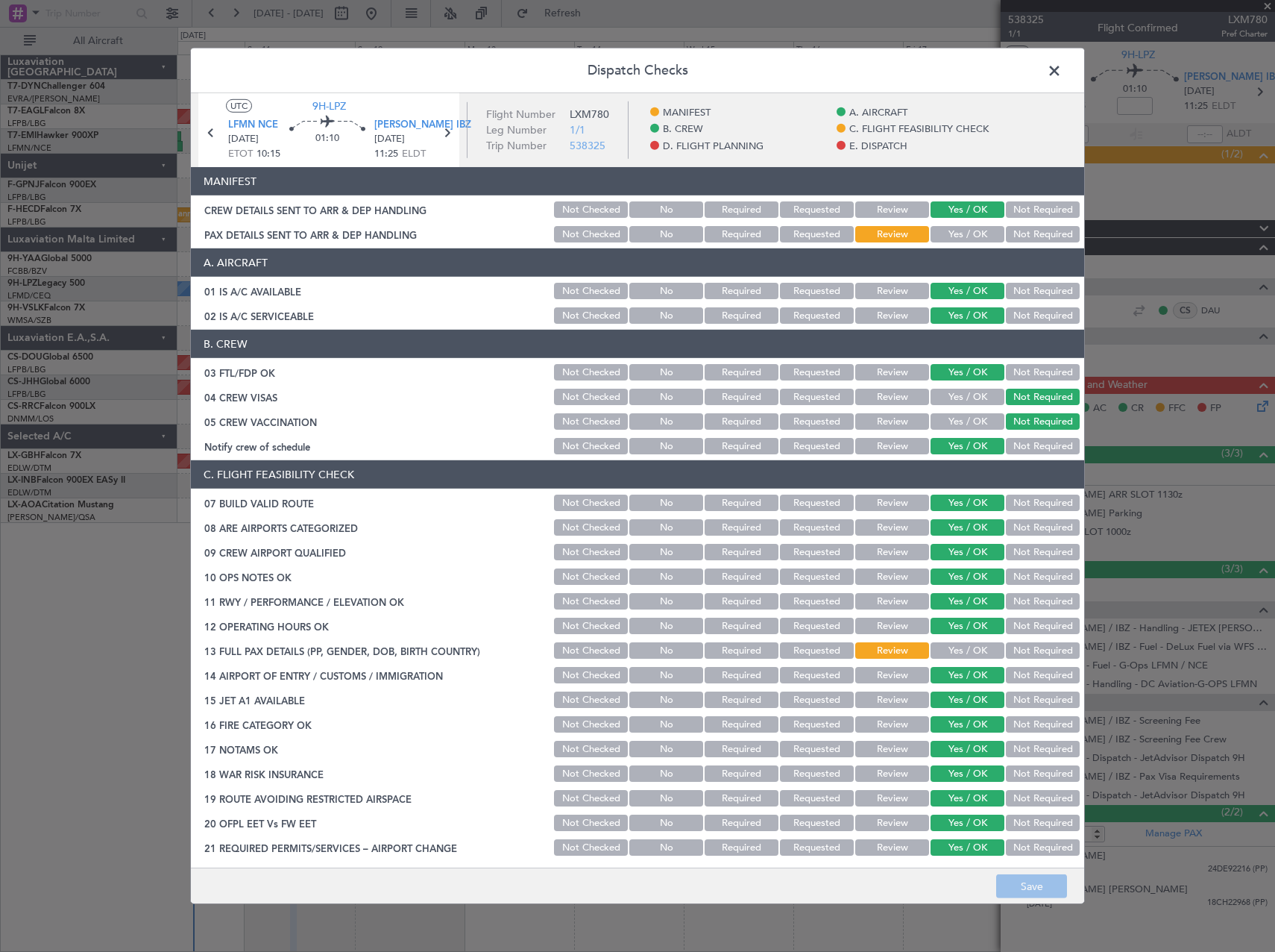
click at [981, 237] on button "Yes / OK" at bounding box center [967, 234] width 74 height 16
click at [1042, 880] on button "Save" at bounding box center [1032, 886] width 71 height 24
click at [1062, 76] on span at bounding box center [1062, 75] width 0 height 30
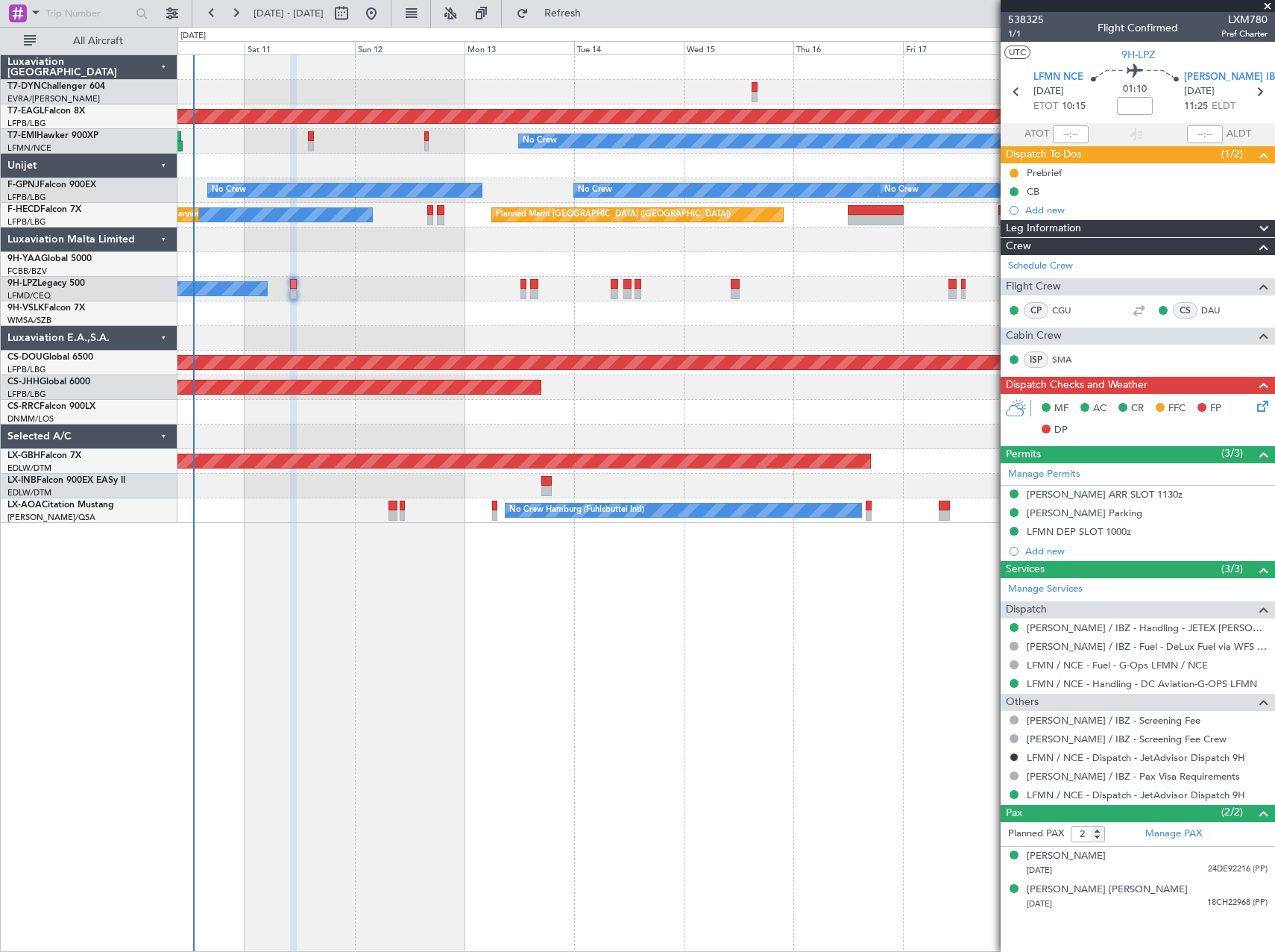
click at [1266, 3] on span at bounding box center [1267, 6] width 15 height 13
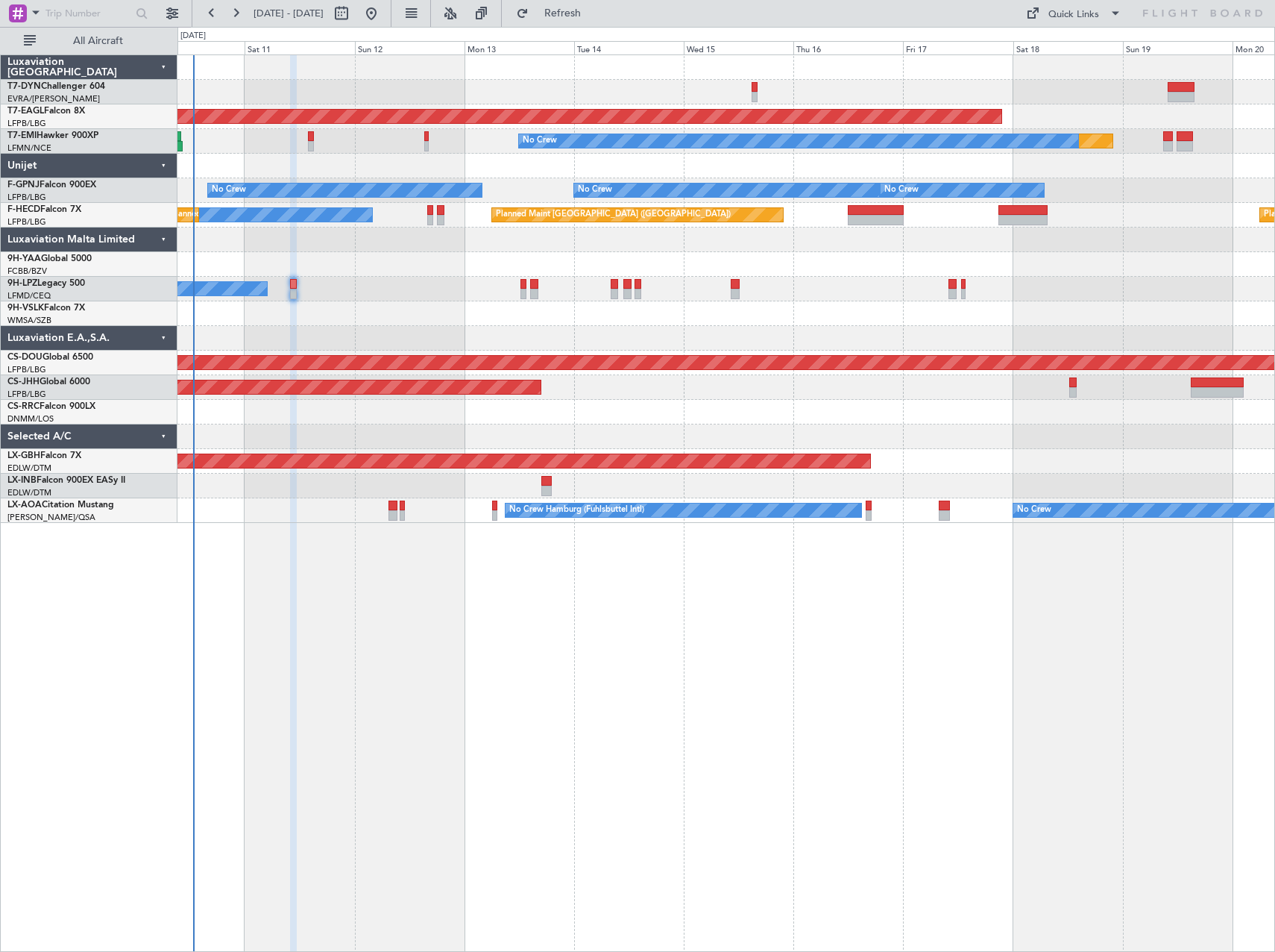
type input "0"
